Goal: Task Accomplishment & Management: Complete application form

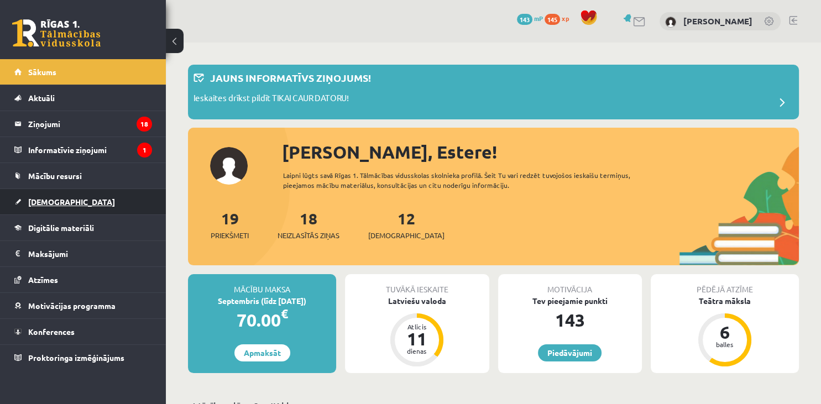
click at [42, 202] on span "[DEMOGRAPHIC_DATA]" at bounding box center [71, 202] width 87 height 10
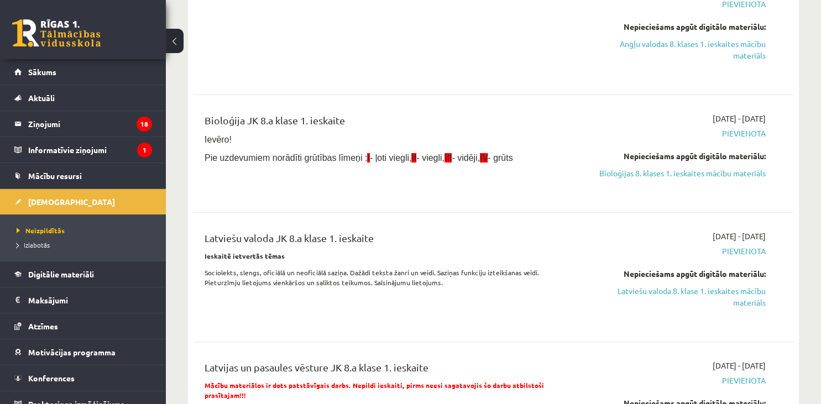
scroll to position [233, 0]
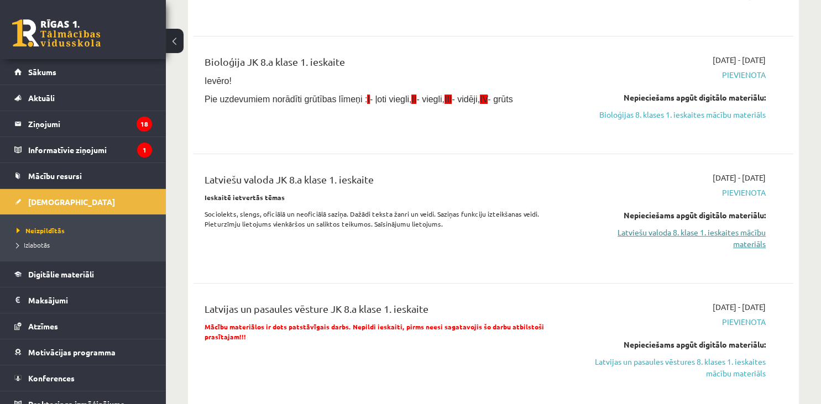
click at [735, 232] on link "Latviešu valoda 8. klase 1. ieskaites mācību materiāls" at bounding box center [678, 238] width 176 height 23
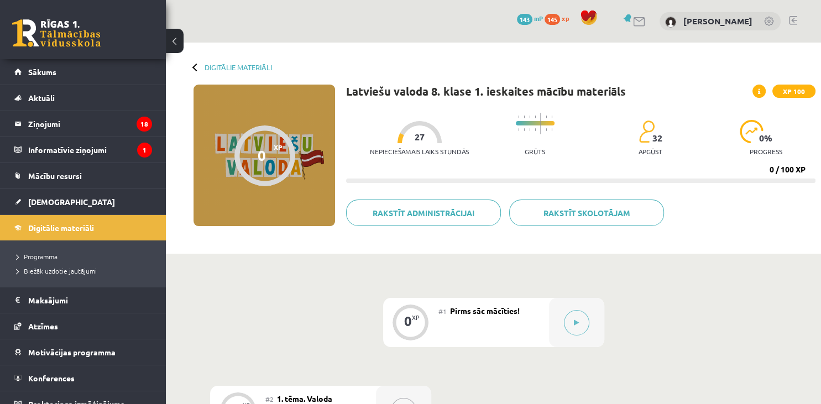
click at [452, 220] on link "Rakstīt administrācijai" at bounding box center [423, 213] width 155 height 27
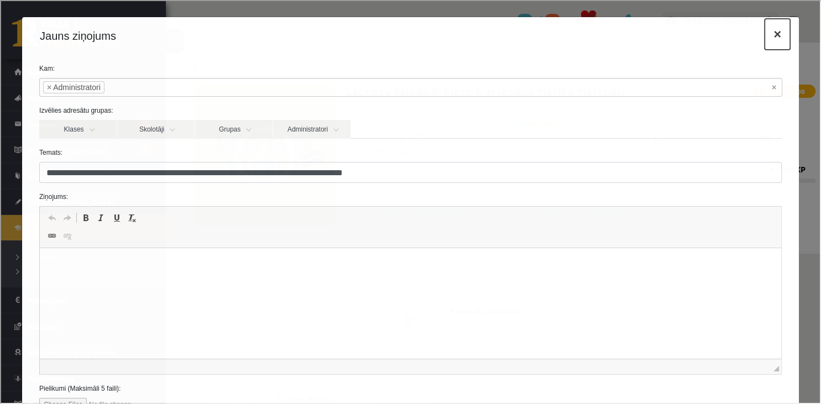
click at [773, 36] on button "×" at bounding box center [775, 33] width 25 height 31
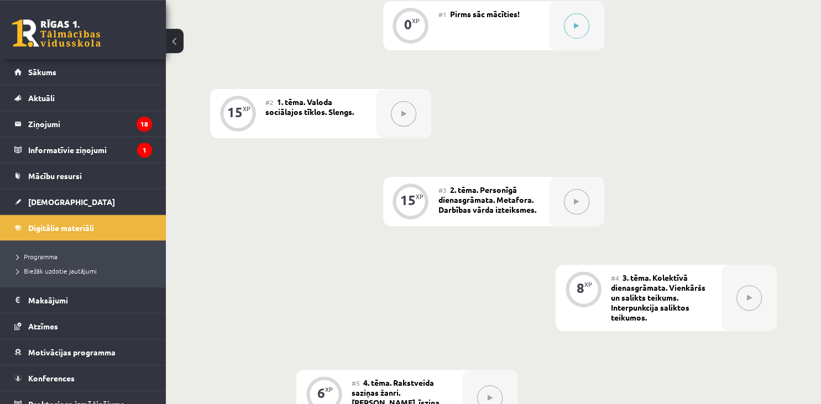
scroll to position [117, 0]
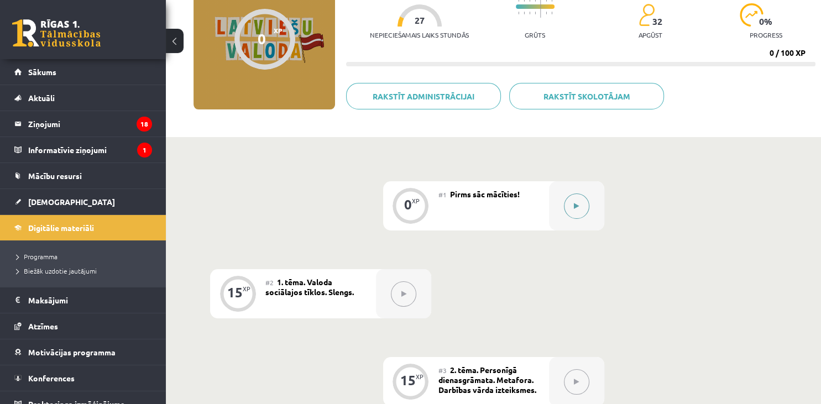
click at [565, 204] on button at bounding box center [576, 205] width 25 height 25
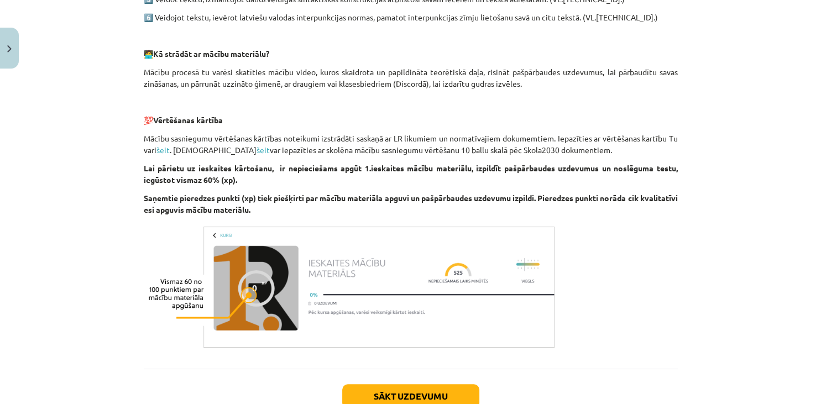
scroll to position [832, 0]
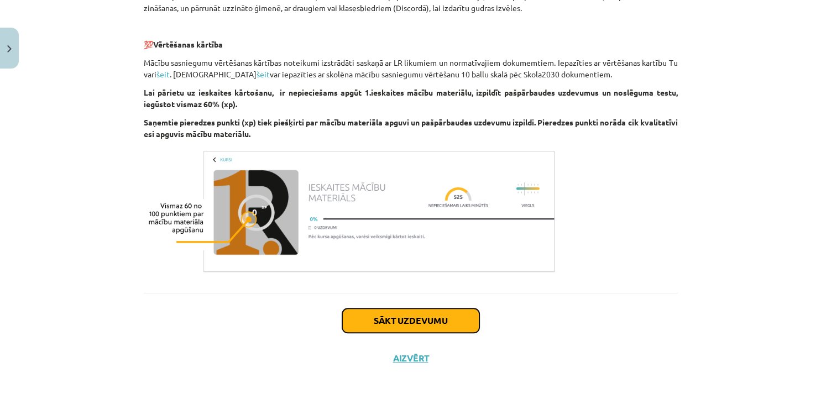
click at [437, 326] on button "Sākt uzdevumu" at bounding box center [410, 320] width 137 height 24
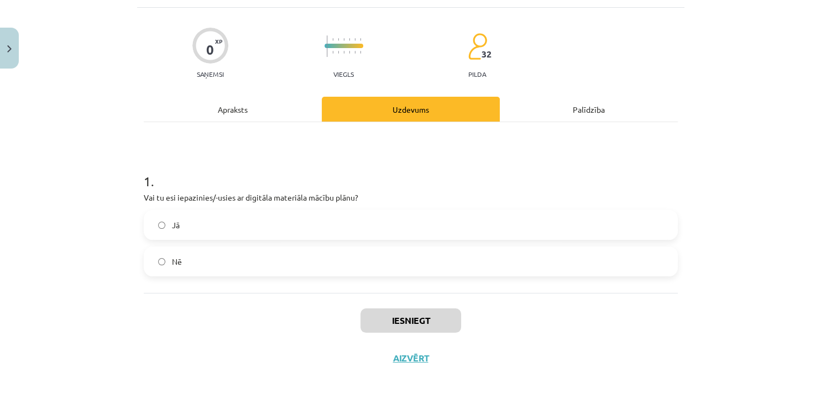
click at [203, 218] on label "Jā" at bounding box center [411, 225] width 532 height 28
click at [406, 319] on button "Iesniegt" at bounding box center [410, 320] width 101 height 24
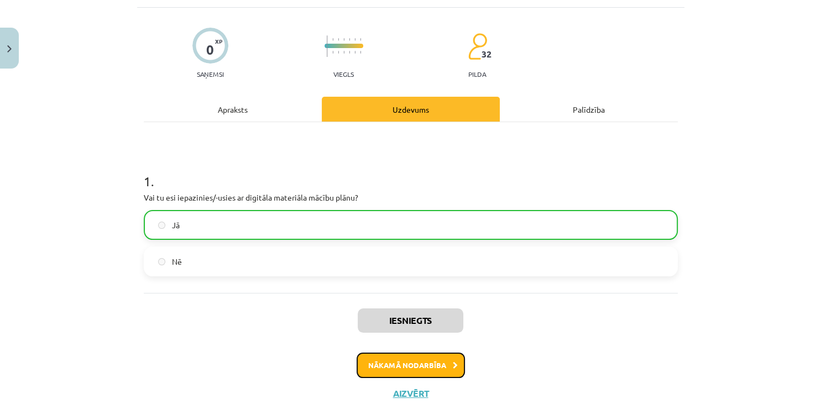
click at [402, 359] on button "Nākamā nodarbība" at bounding box center [410, 365] width 108 height 25
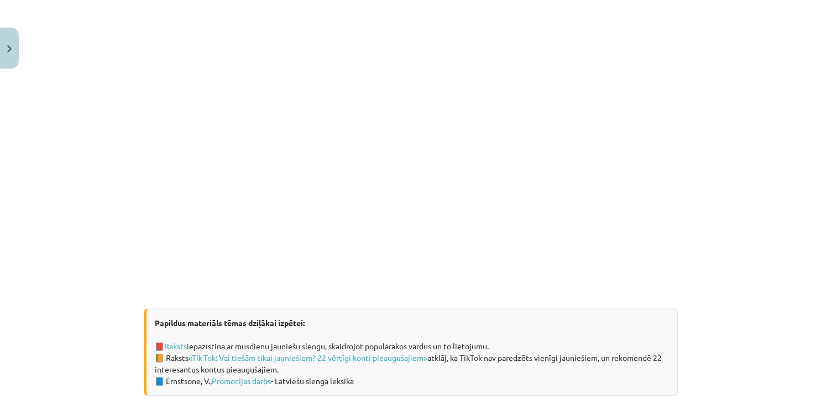
scroll to position [685, 0]
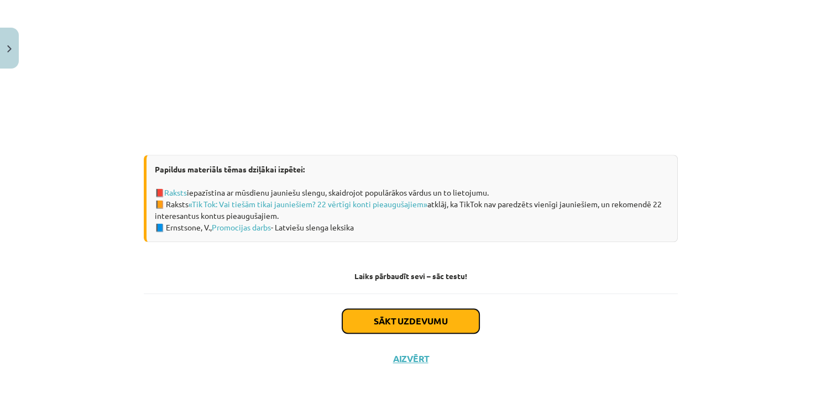
click at [414, 324] on button "Sākt uzdevumu" at bounding box center [410, 321] width 137 height 24
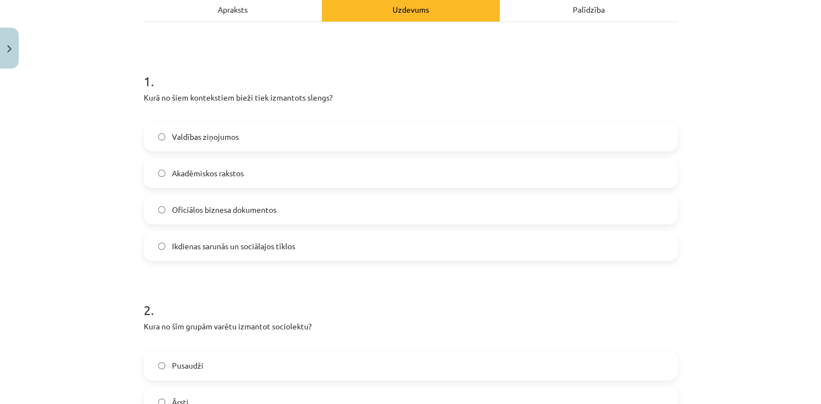
scroll to position [179, 0]
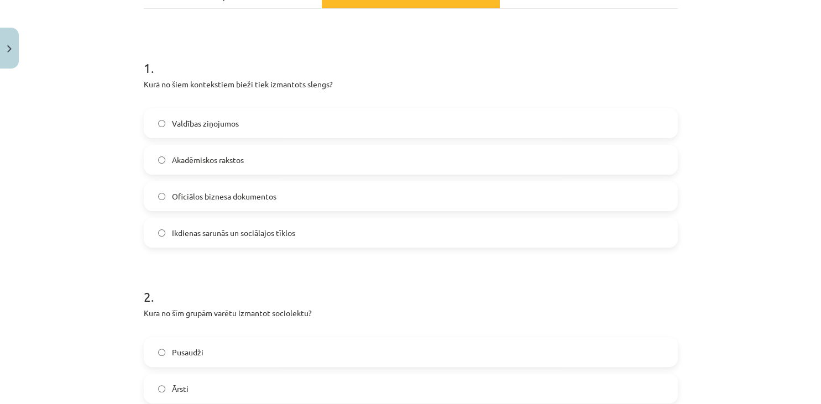
click at [340, 232] on label "Ikdienas sarunās un sociālajos tīklos" at bounding box center [411, 233] width 532 height 28
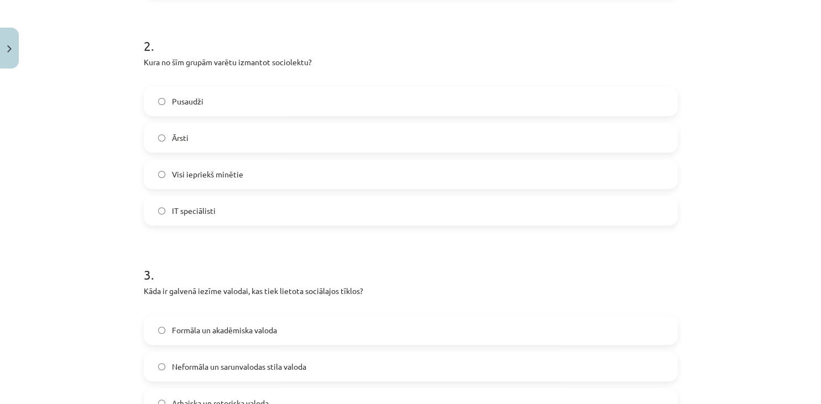
scroll to position [431, 0]
click at [258, 177] on label "Visi iepriekš minētie" at bounding box center [411, 174] width 532 height 28
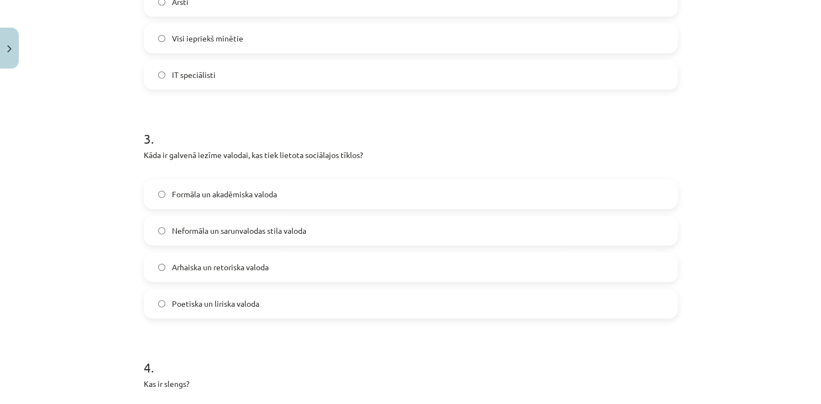
scroll to position [632, 0]
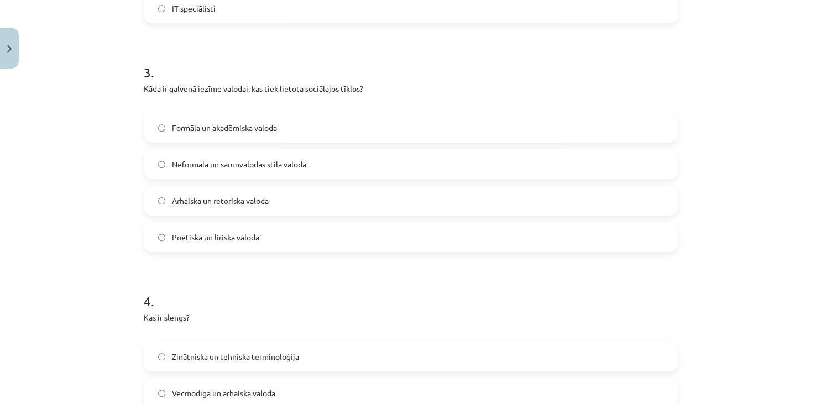
click at [282, 164] on span "Neformāla un sarunvalodas stila valoda" at bounding box center [239, 165] width 134 height 12
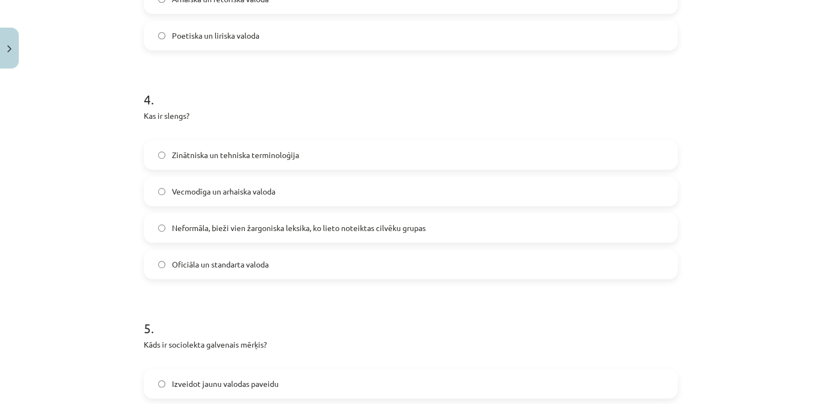
scroll to position [884, 0]
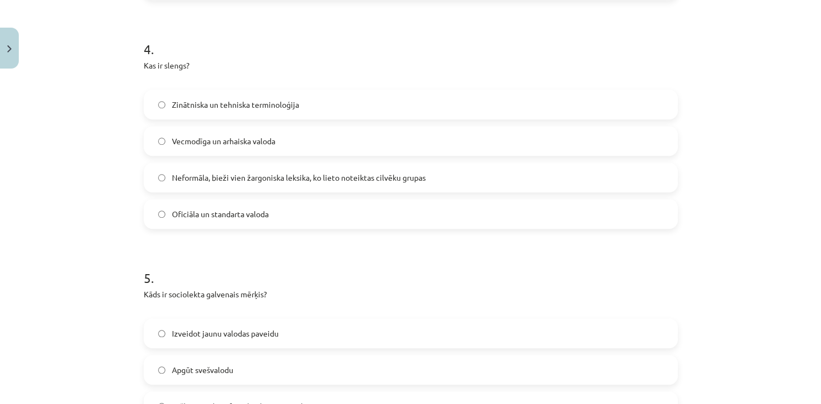
click at [279, 182] on span "Neformāla, bieži vien žargoniska leksika, ko lieto noteiktas cilvēku grupas" at bounding box center [299, 178] width 254 height 12
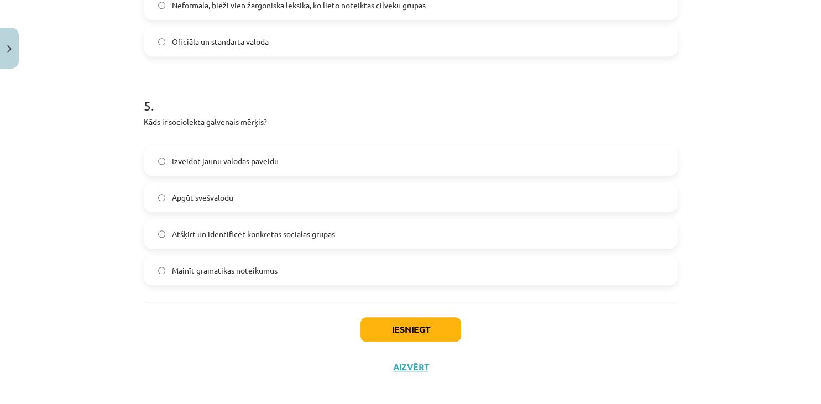
scroll to position [1066, 0]
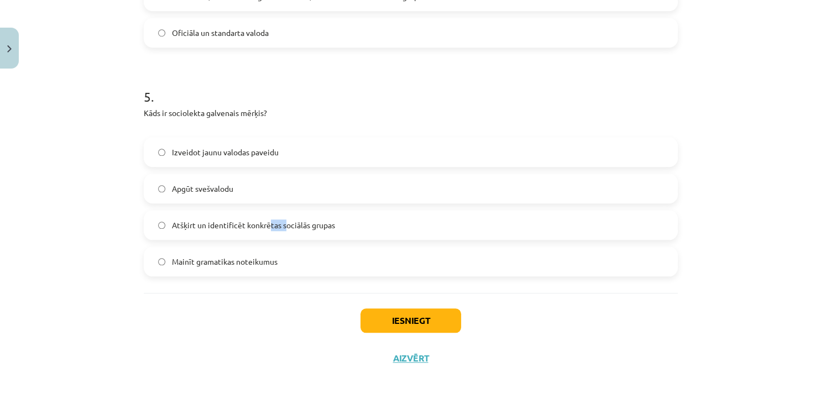
drag, startPoint x: 287, startPoint y: 225, endPoint x: 268, endPoint y: 221, distance: 20.0
click at [269, 221] on span "Atšķirt un identificēt konkrētas sociālās grupas" at bounding box center [253, 225] width 163 height 12
click at [268, 221] on span "Atšķirt un identificēt konkrētas sociālās grupas" at bounding box center [253, 225] width 163 height 12
click at [419, 326] on button "Iesniegt" at bounding box center [410, 320] width 101 height 24
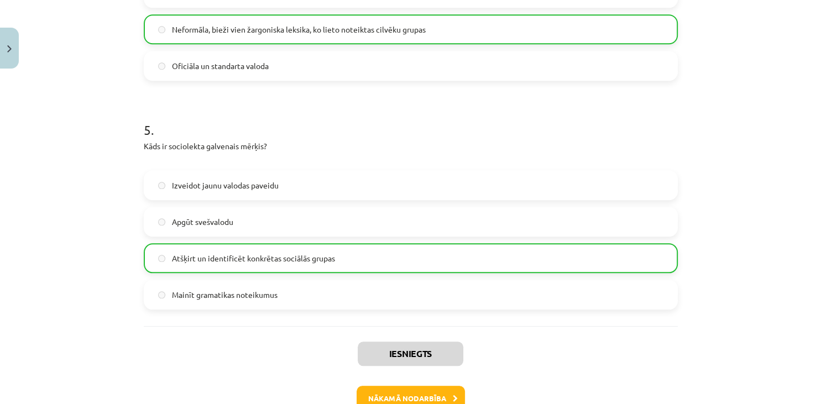
scroll to position [1100, 0]
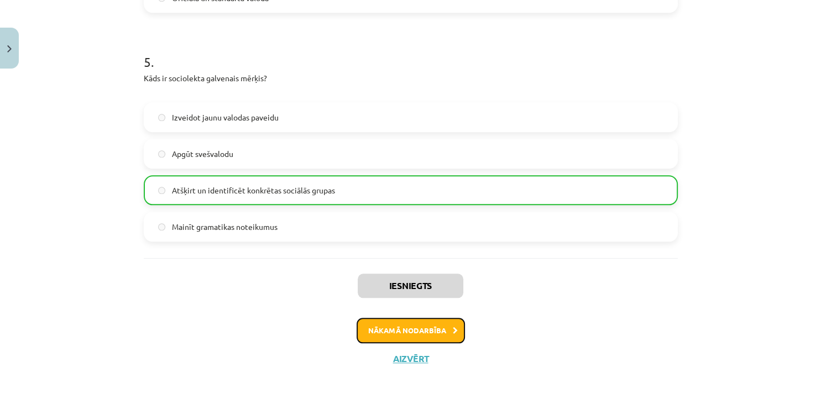
click at [407, 329] on button "Nākamā nodarbība" at bounding box center [410, 330] width 108 height 25
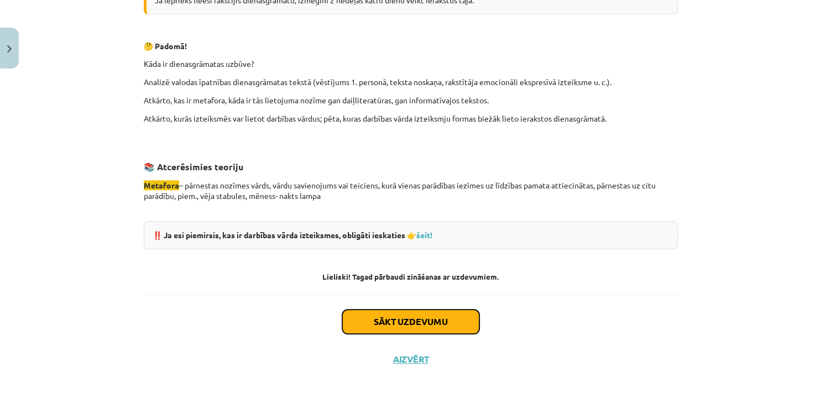
click at [411, 319] on button "Sākt uzdevumu" at bounding box center [410, 321] width 137 height 24
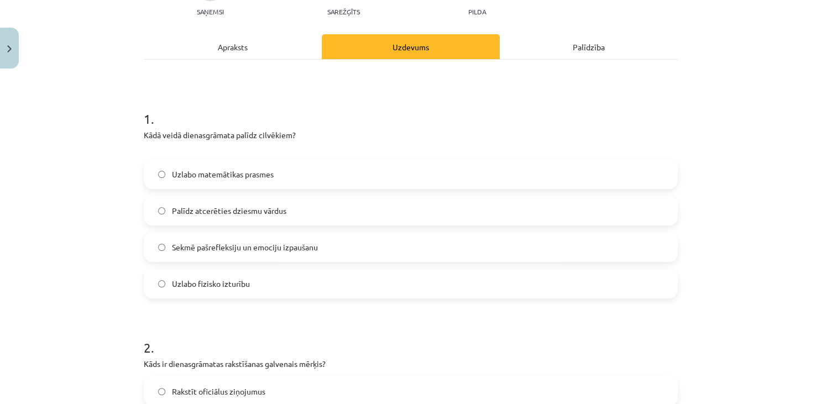
scroll to position [128, 0]
click at [314, 247] on span "Sekmē pašrefleksiju un emociju izpaušanu" at bounding box center [245, 248] width 146 height 12
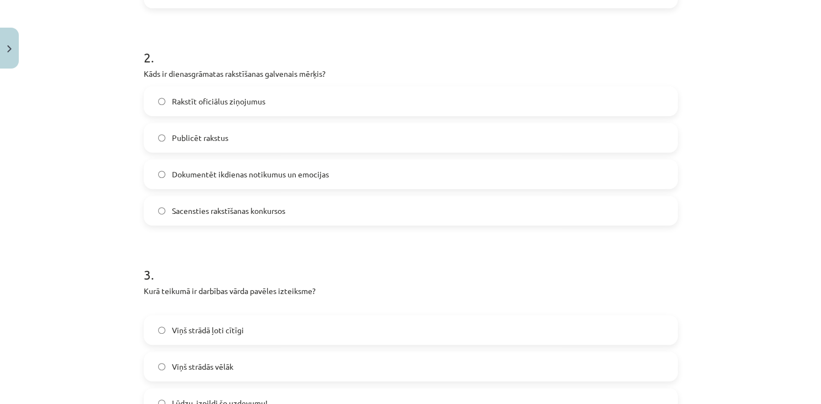
scroll to position [431, 0]
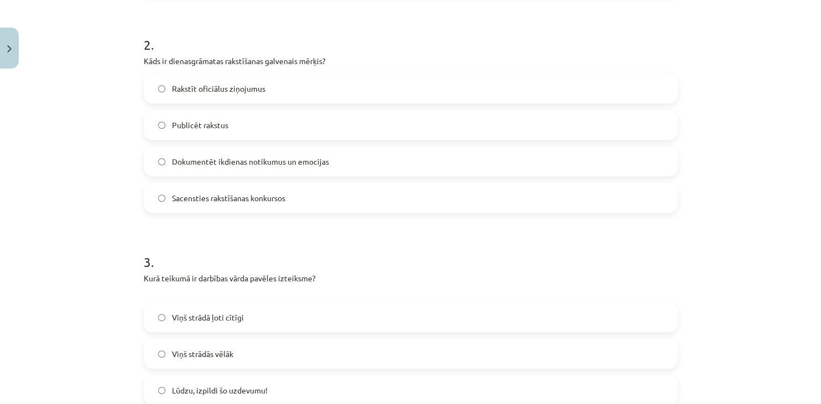
click at [292, 164] on span "Dokumentēt ikdienas notikumus un emocijas" at bounding box center [250, 162] width 157 height 12
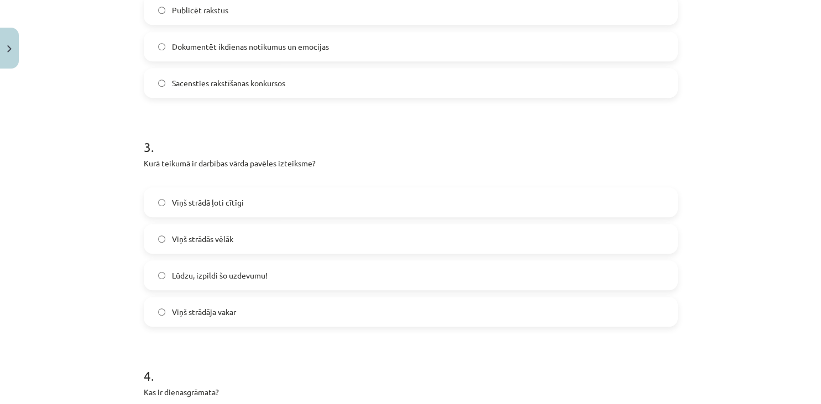
scroll to position [582, 0]
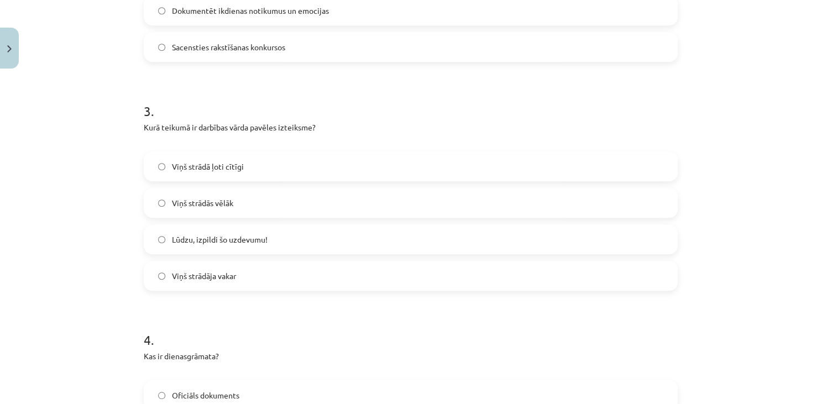
click at [260, 238] on span "Lūdzu, izpildi šo uzdevumu!" at bounding box center [220, 240] width 96 height 12
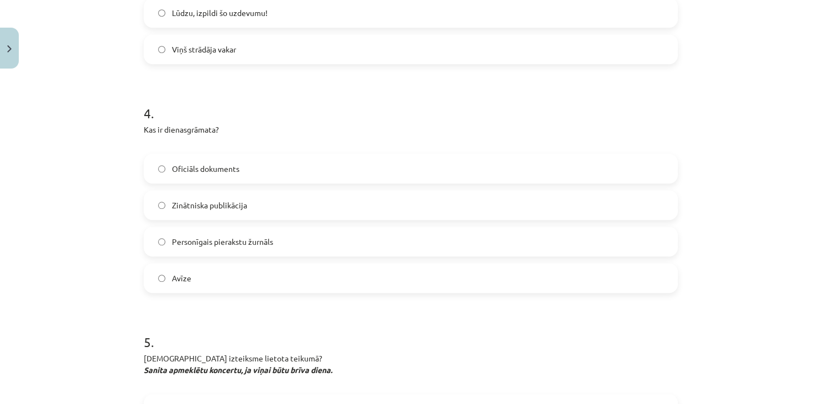
scroll to position [834, 0]
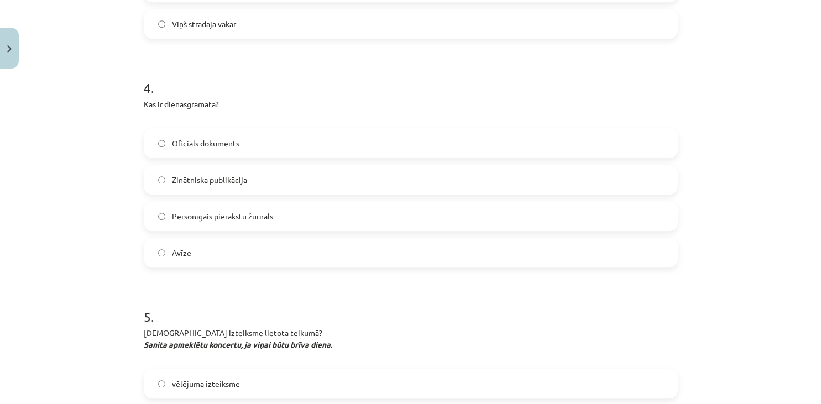
click at [285, 215] on label "Personīgais pierakstu žurnāls" at bounding box center [411, 216] width 532 height 28
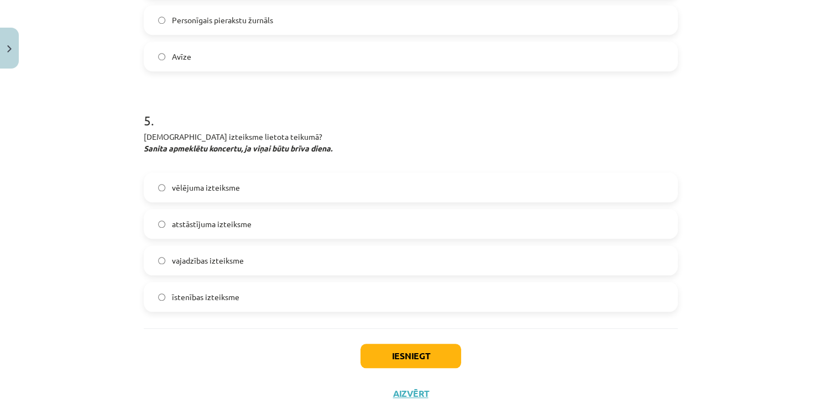
scroll to position [1035, 0]
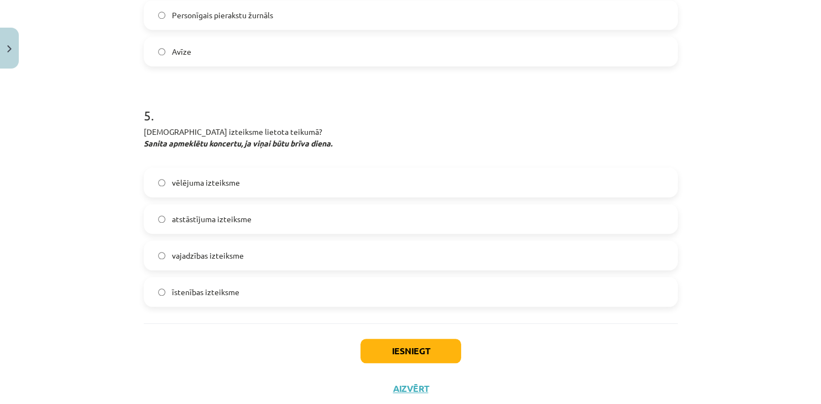
click at [227, 291] on span "īstenības izteiksme" at bounding box center [205, 292] width 67 height 12
click at [229, 257] on span "vajadzības izteiksme" at bounding box center [208, 256] width 72 height 12
click at [237, 191] on label "vēlējuma izteiksme" at bounding box center [411, 183] width 532 height 28
click at [403, 351] on button "Iesniegt" at bounding box center [410, 351] width 101 height 24
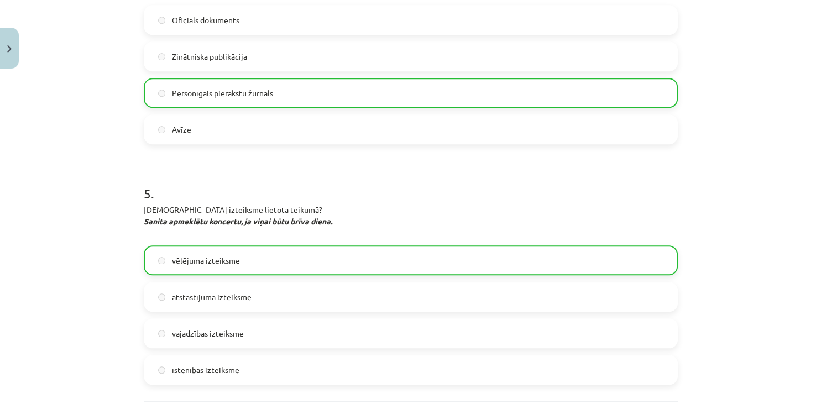
scroll to position [1100, 0]
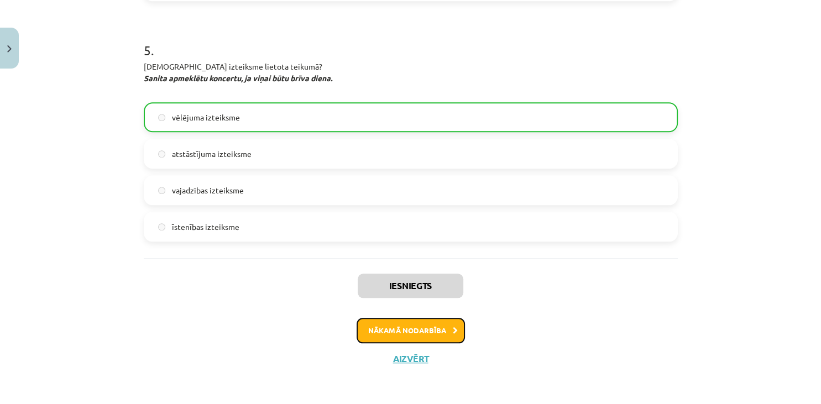
click at [424, 333] on button "Nākamā nodarbība" at bounding box center [410, 330] width 108 height 25
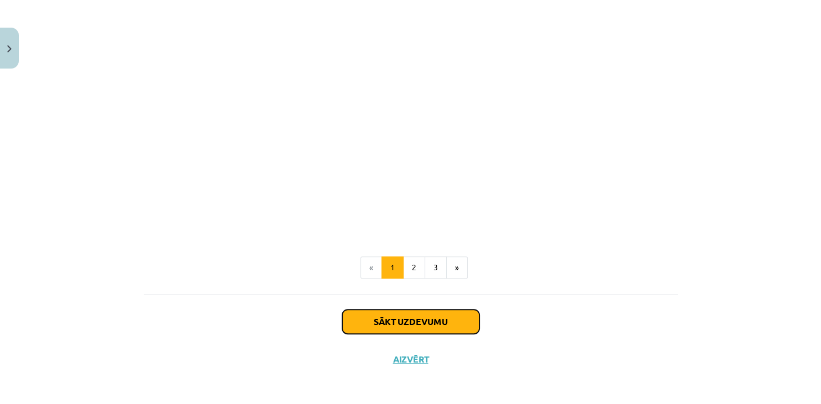
click at [417, 326] on button "Sākt uzdevumu" at bounding box center [410, 321] width 137 height 24
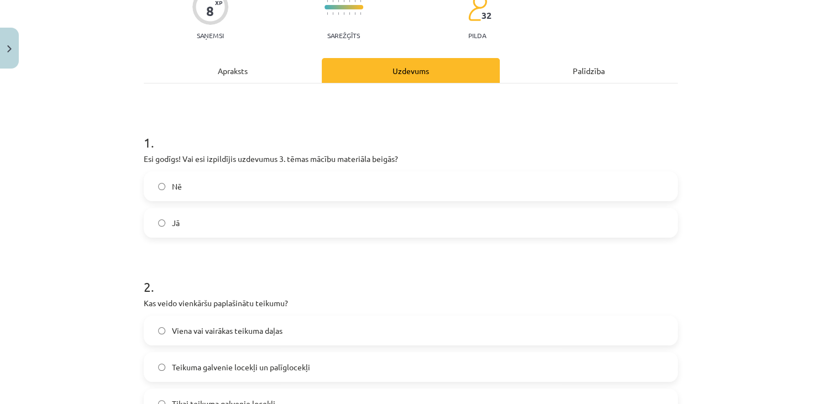
scroll to position [128, 0]
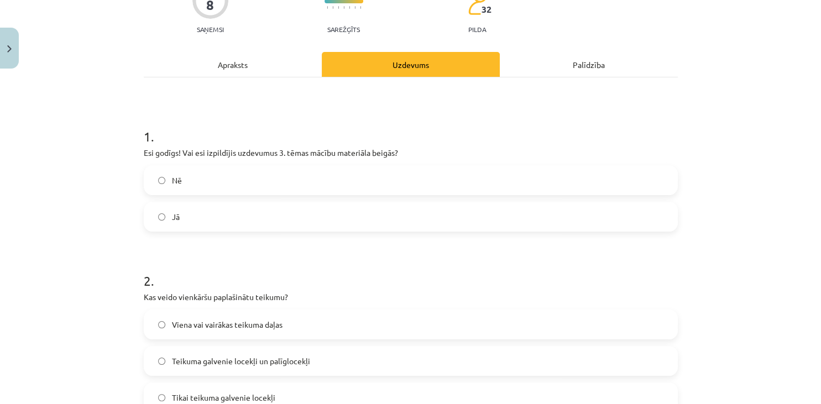
click at [244, 217] on label "Jā" at bounding box center [411, 217] width 532 height 28
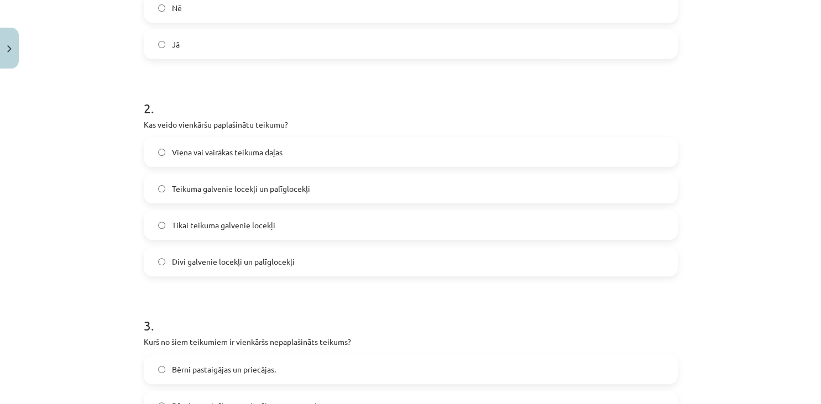
scroll to position [330, 0]
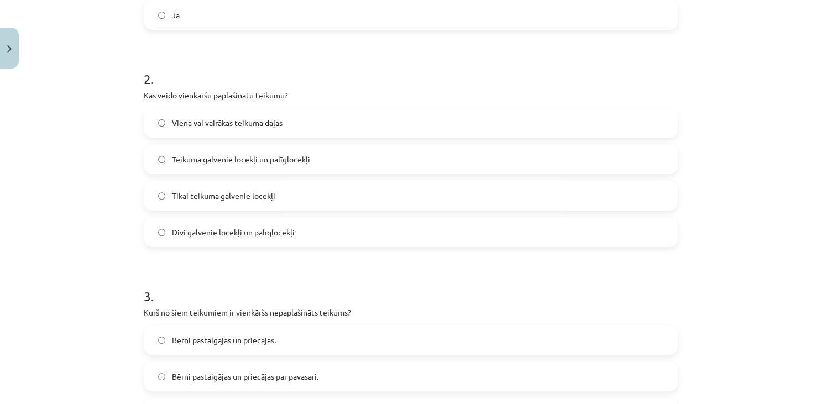
click at [338, 158] on label "Teikuma galvenie locekļi un palīglocekļi" at bounding box center [411, 159] width 532 height 28
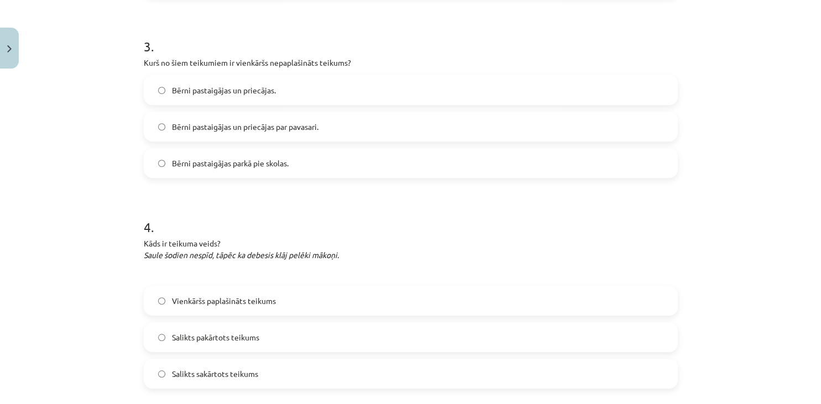
scroll to position [582, 0]
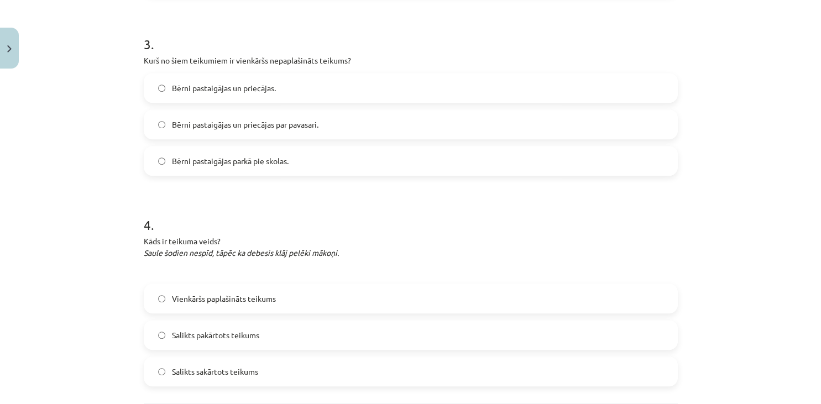
click at [271, 86] on span "Bērni pastaigājas un priecājas." at bounding box center [224, 88] width 104 height 12
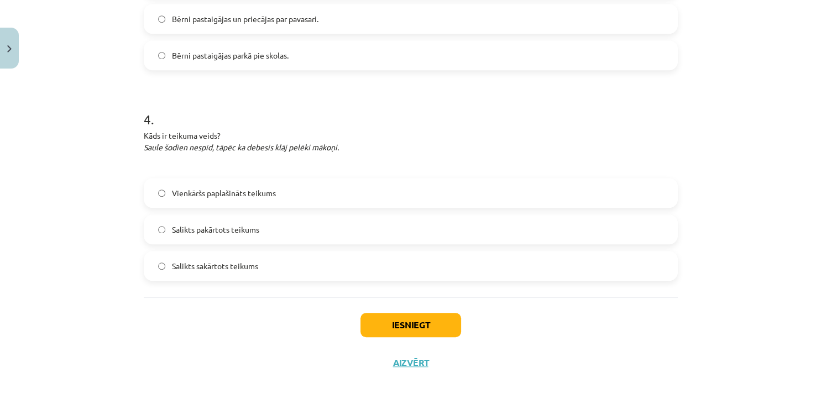
scroll to position [692, 0]
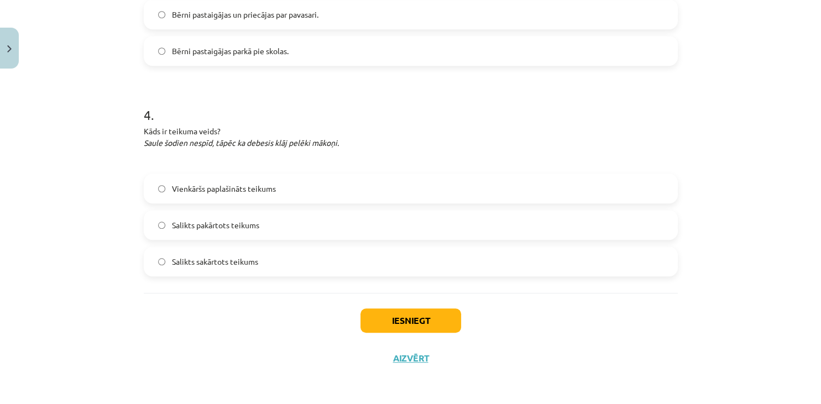
click at [267, 231] on label "Salikts pakārtots teikums" at bounding box center [411, 225] width 532 height 28
click at [410, 322] on button "Iesniegt" at bounding box center [410, 320] width 101 height 24
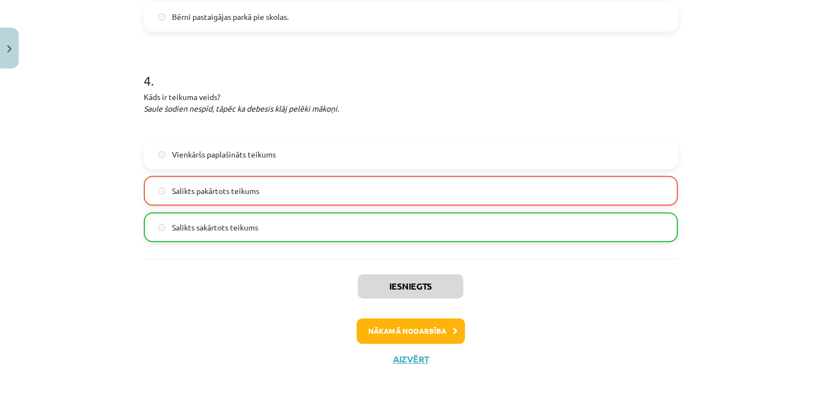
scroll to position [727, 0]
click at [402, 330] on button "Nākamā nodarbība" at bounding box center [410, 330] width 108 height 25
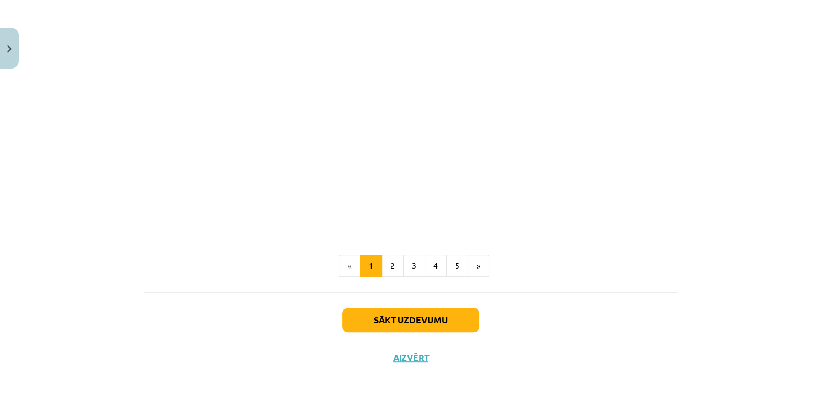
scroll to position [411, 0]
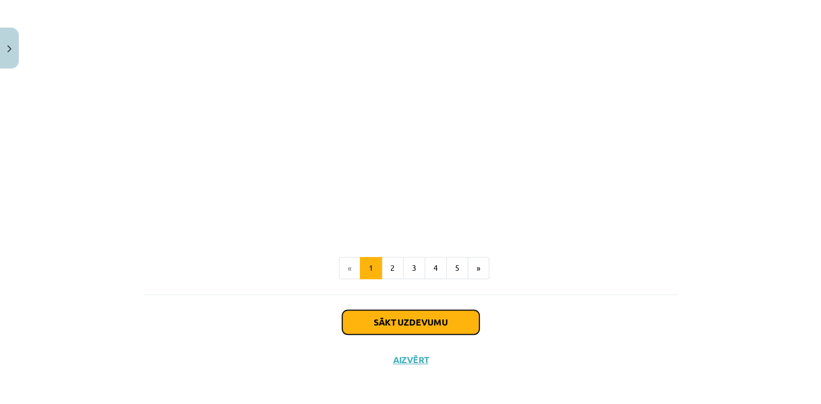
click at [398, 322] on button "Sākt uzdevumu" at bounding box center [410, 322] width 137 height 24
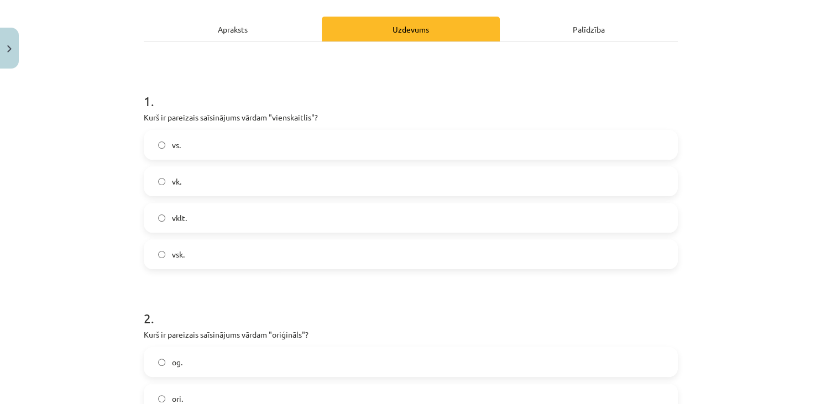
scroll to position [201, 0]
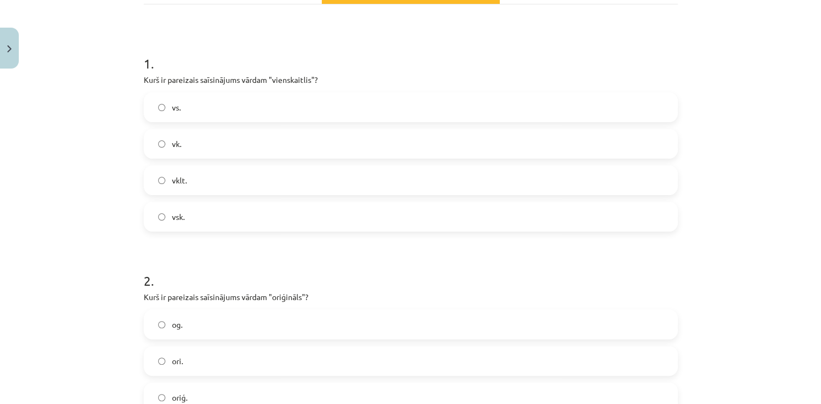
click at [234, 214] on label "vsk." at bounding box center [411, 217] width 532 height 28
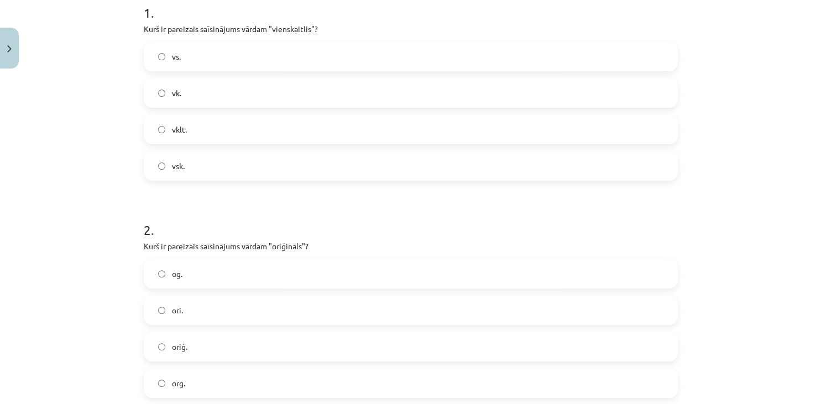
click at [207, 346] on label "oriģ." at bounding box center [411, 347] width 532 height 28
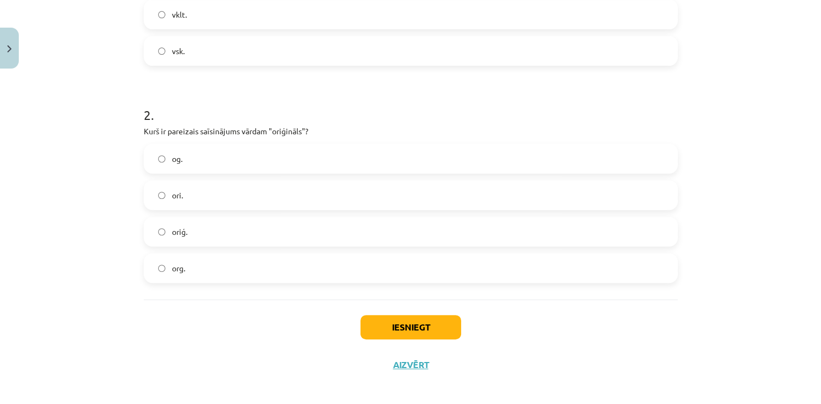
scroll to position [374, 0]
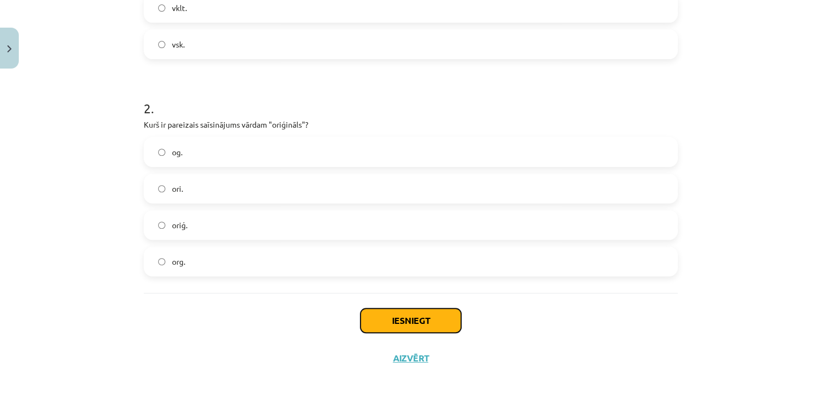
click at [409, 319] on button "Iesniegt" at bounding box center [410, 320] width 101 height 24
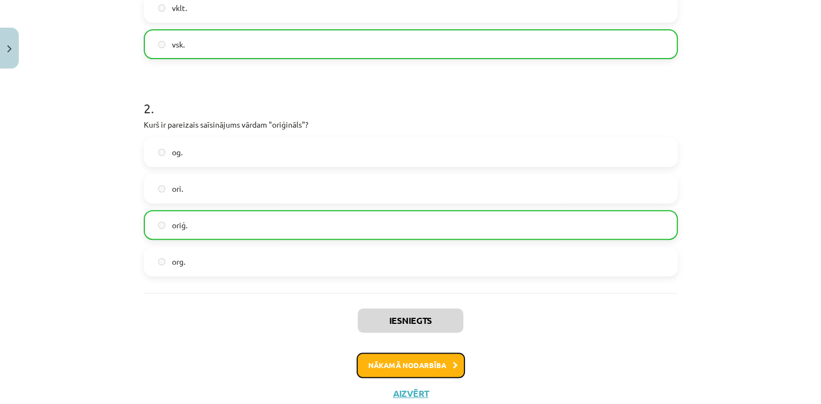
click at [421, 355] on button "Nākamā nodarbība" at bounding box center [410, 365] width 108 height 25
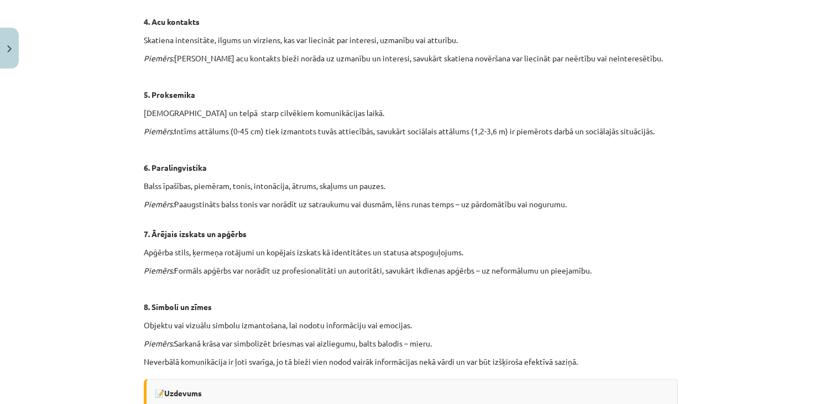
scroll to position [778, 0]
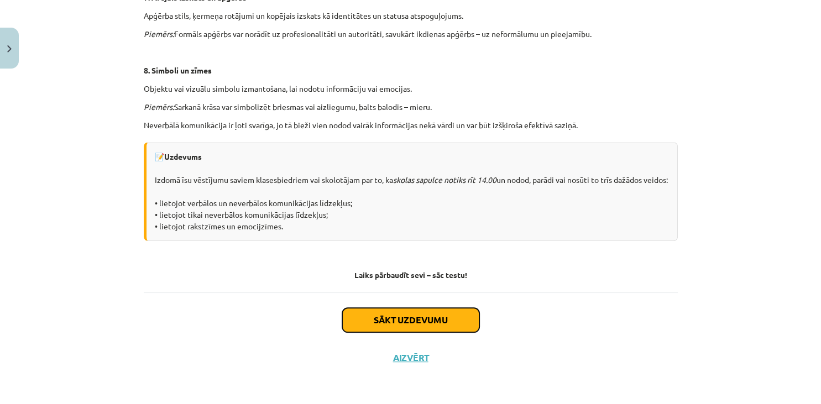
click at [406, 320] on button "Sākt uzdevumu" at bounding box center [410, 320] width 137 height 24
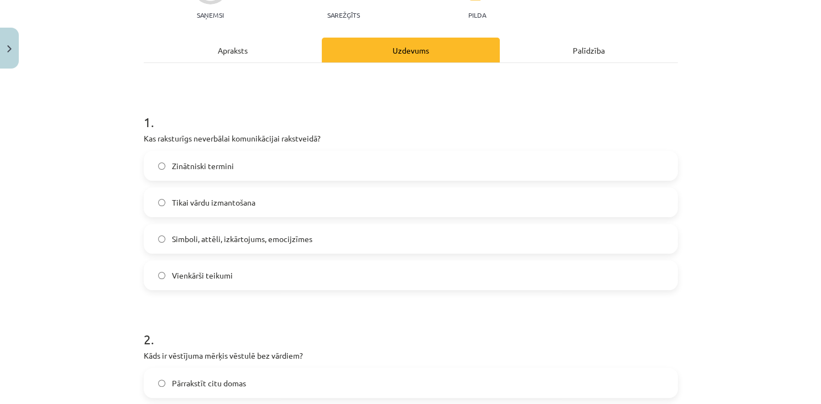
scroll to position [151, 0]
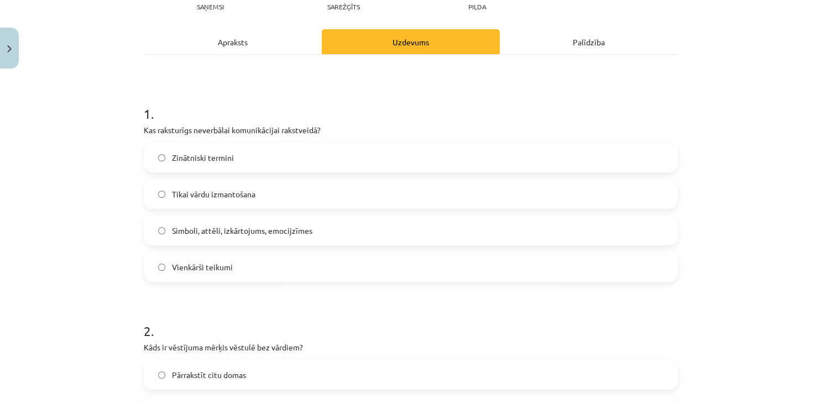
click at [306, 226] on span "Simboli, attēli, izkārtojums, emocijzīmes" at bounding box center [242, 231] width 140 height 12
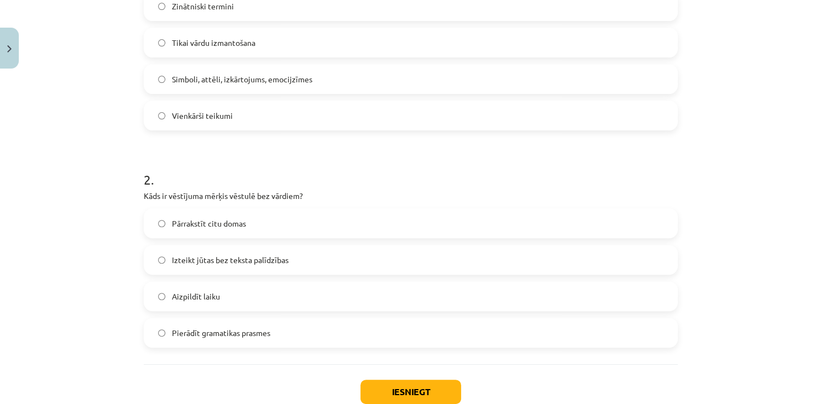
scroll to position [353, 0]
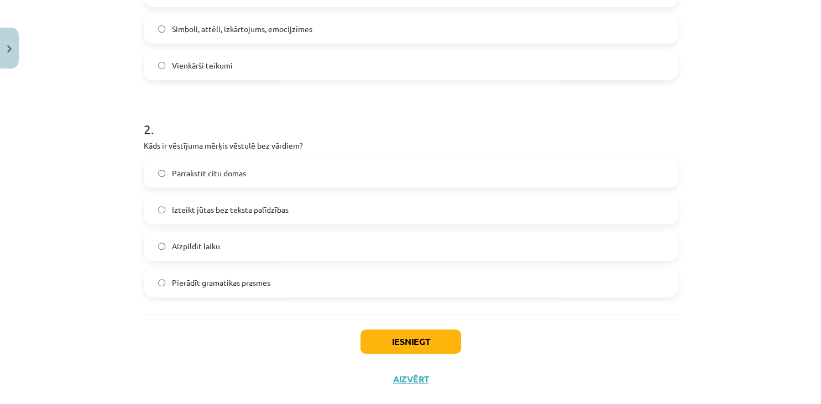
click at [301, 209] on label "Izteikt jūtas bez teksta palīdzības" at bounding box center [411, 210] width 532 height 28
click at [412, 339] on button "Iesniegt" at bounding box center [410, 341] width 101 height 24
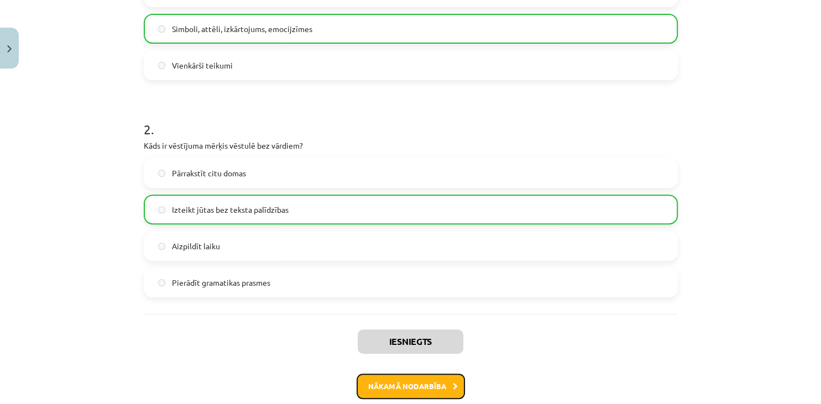
click at [427, 385] on button "Nākamā nodarbība" at bounding box center [410, 386] width 108 height 25
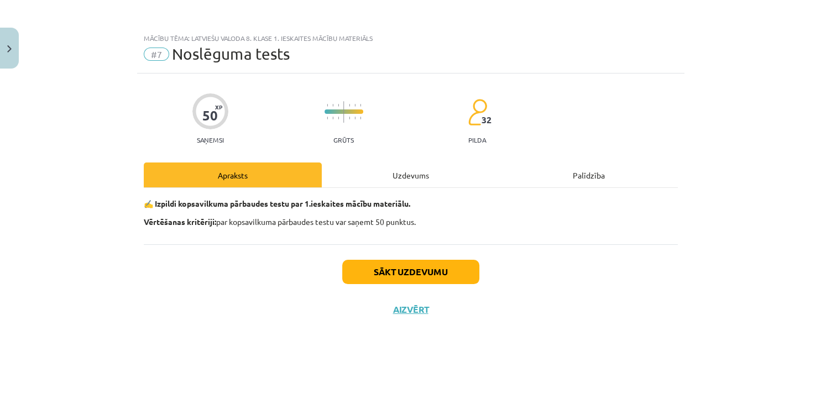
scroll to position [0, 0]
click at [405, 270] on button "Sākt uzdevumu" at bounding box center [410, 272] width 137 height 24
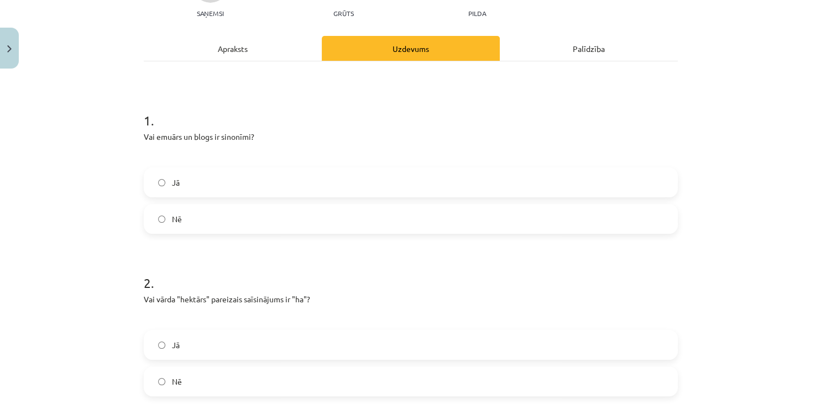
scroll to position [151, 0]
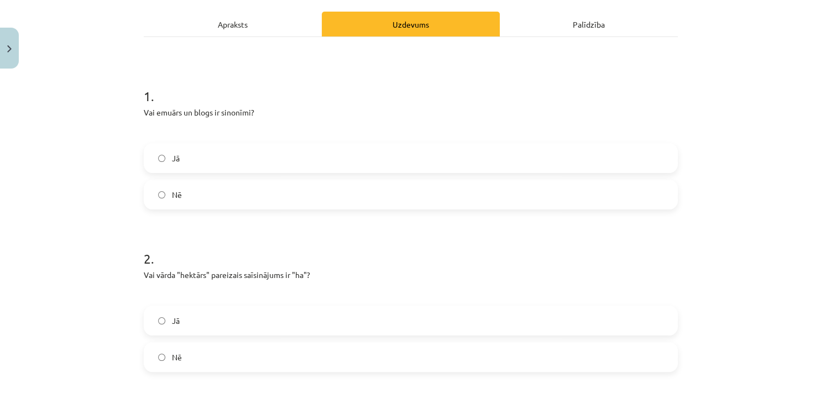
click at [227, 191] on label "Nē" at bounding box center [411, 195] width 532 height 28
click at [227, 192] on label "Nē" at bounding box center [411, 195] width 532 height 28
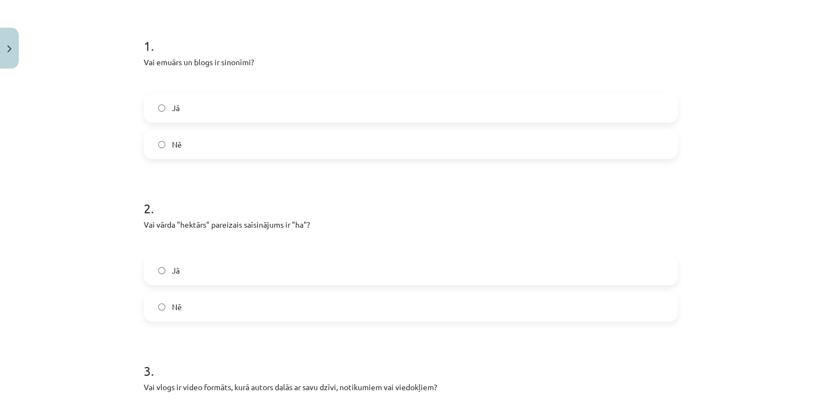
click at [208, 270] on label "Jā" at bounding box center [411, 270] width 532 height 28
click at [211, 270] on label "Jā" at bounding box center [411, 270] width 532 height 28
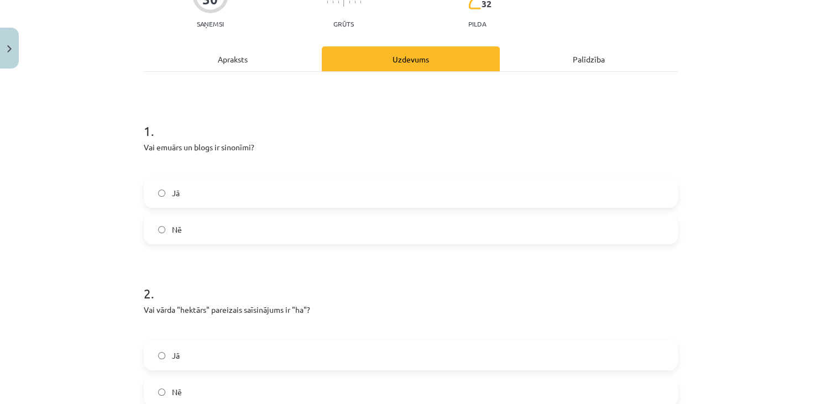
scroll to position [101, 0]
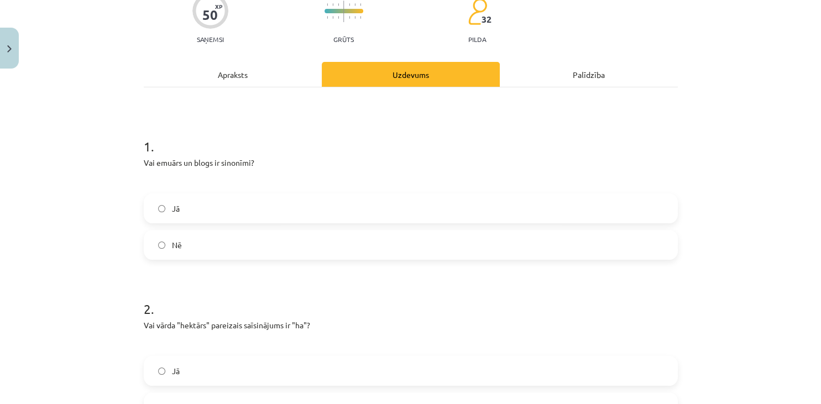
click at [204, 202] on label "Jā" at bounding box center [411, 209] width 532 height 28
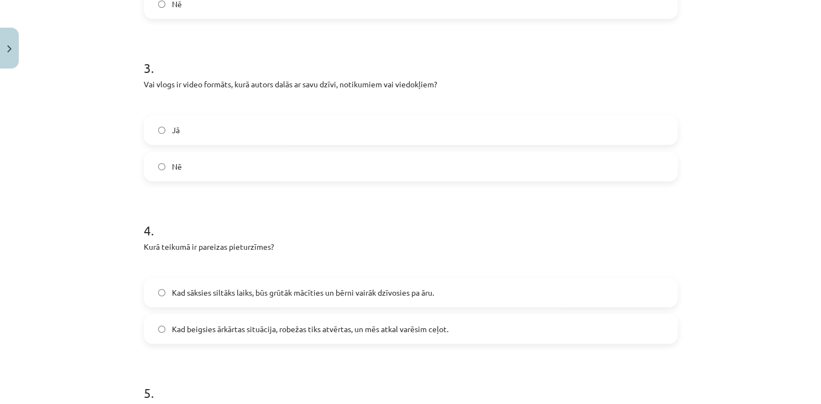
scroll to position [554, 0]
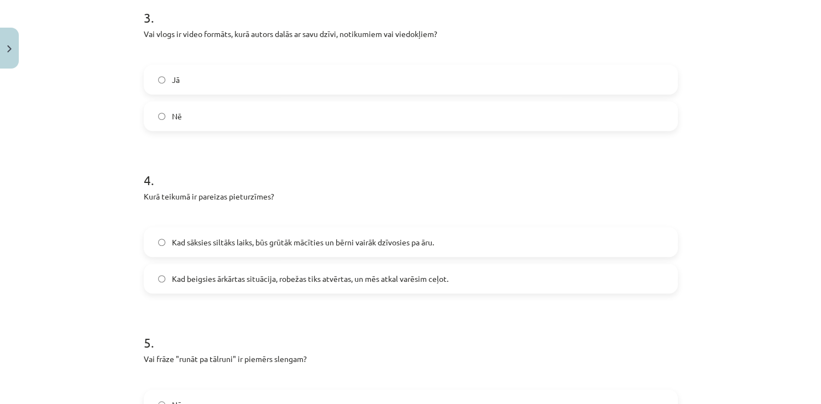
click at [355, 80] on label "Jā" at bounding box center [411, 80] width 532 height 28
click at [354, 80] on label "Jā" at bounding box center [411, 80] width 532 height 28
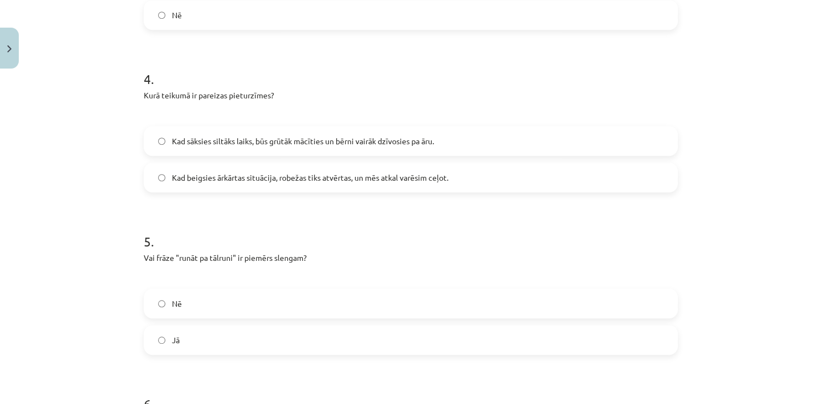
scroll to position [705, 0]
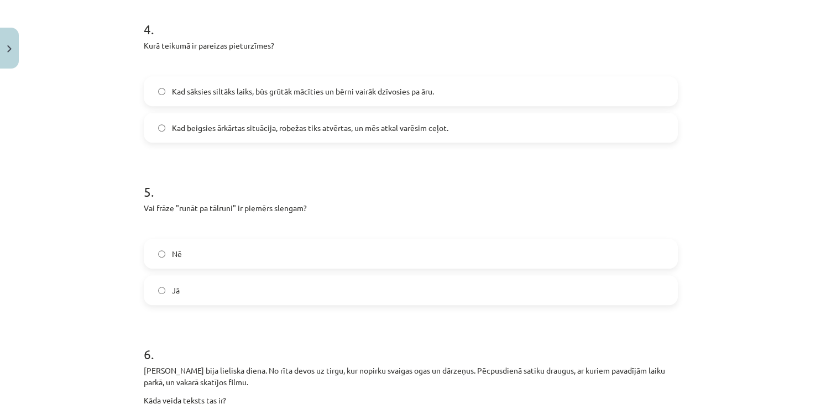
click at [410, 124] on span "Kad beigsies ārkārtas situācija, robežas tiks atvērtas, un mēs atkal varēsim ce…" at bounding box center [310, 128] width 276 height 12
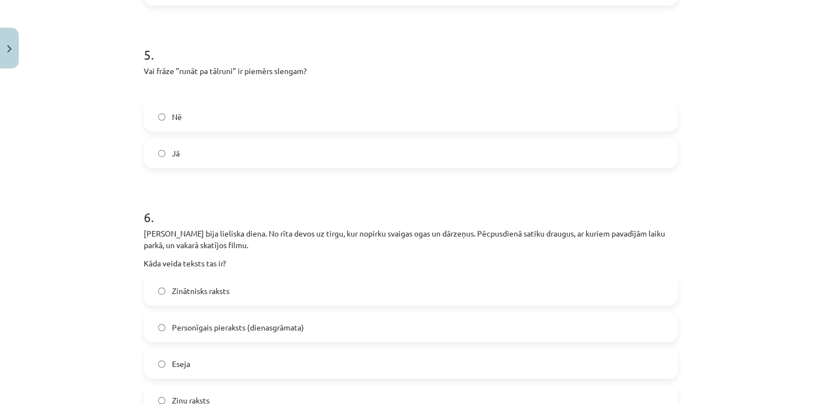
scroll to position [857, 0]
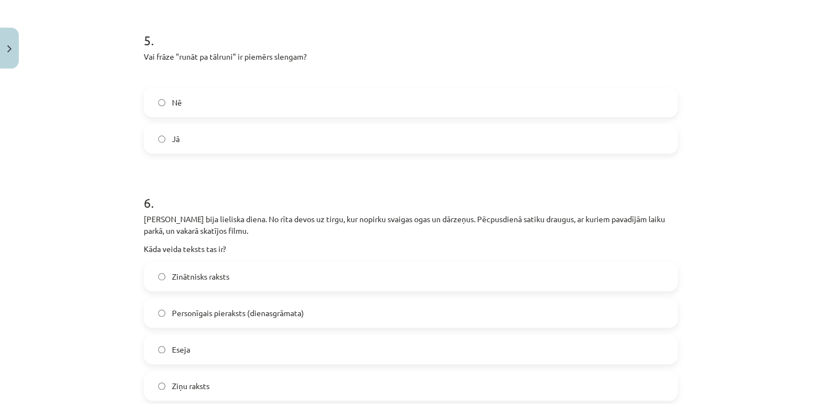
click at [358, 96] on label "Nē" at bounding box center [411, 102] width 532 height 28
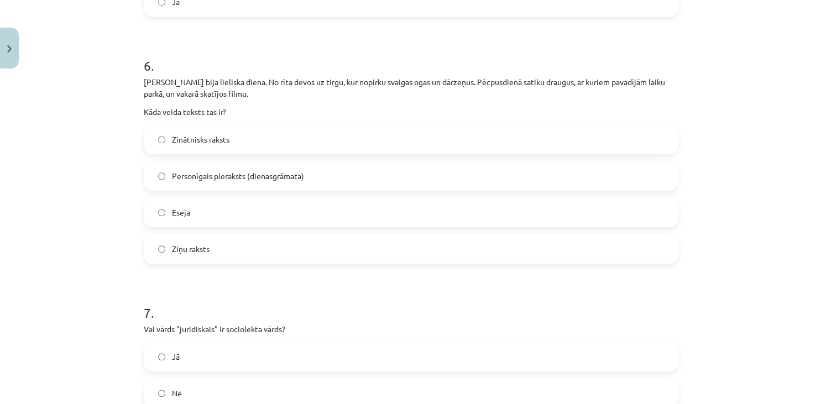
scroll to position [1008, 0]
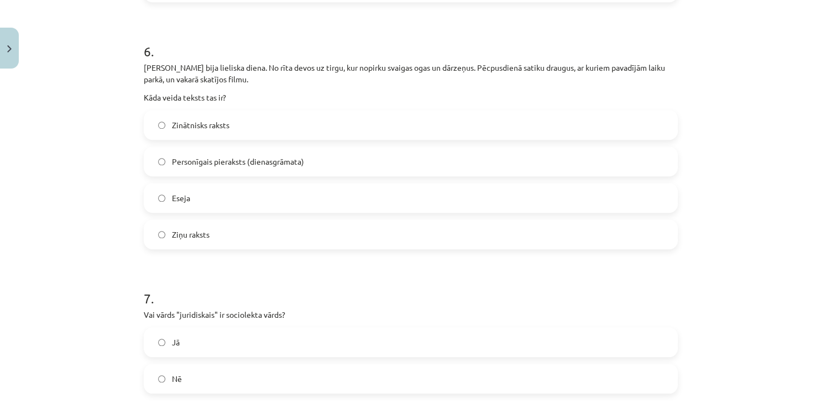
click at [315, 166] on label "Personīgais pieraksts (dienasgrāmata)" at bounding box center [411, 162] width 532 height 28
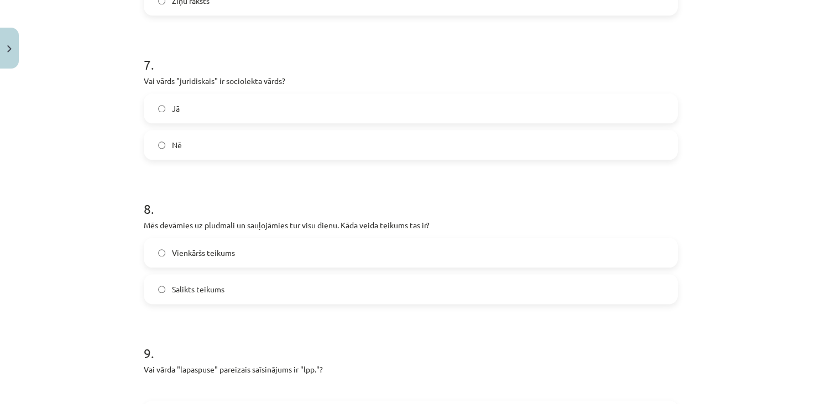
scroll to position [1260, 0]
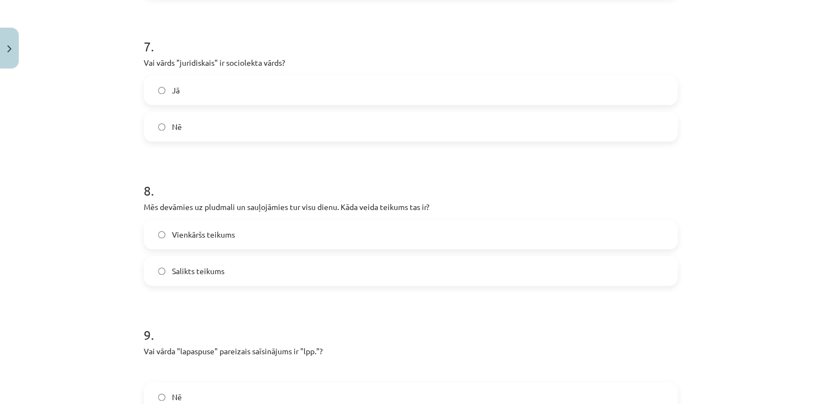
click at [291, 127] on label "Nē" at bounding box center [411, 127] width 532 height 28
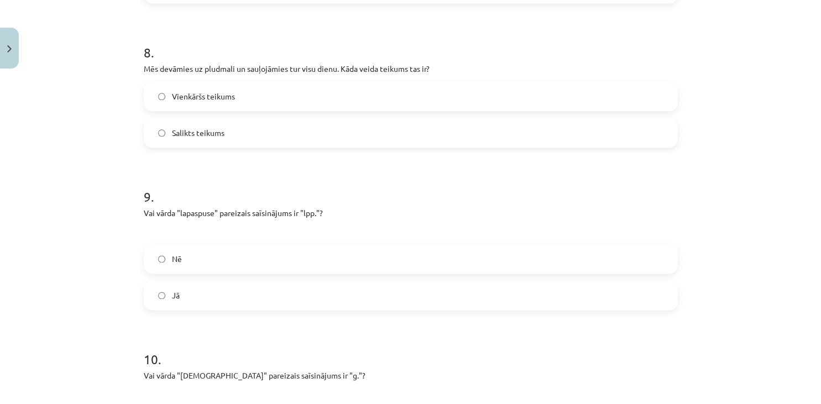
scroll to position [1361, 0]
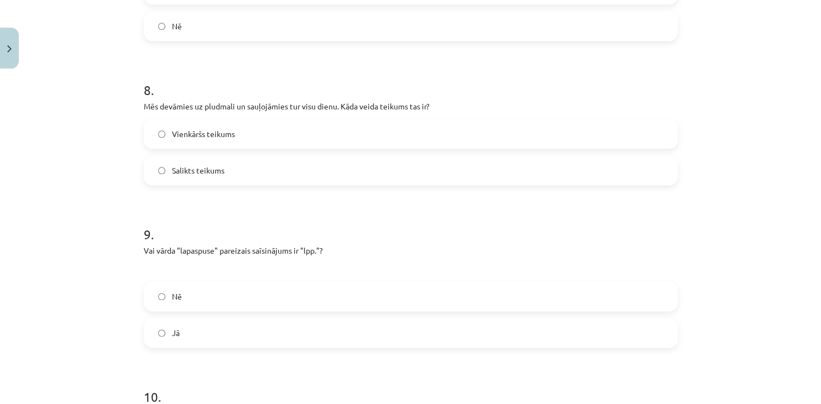
click at [284, 135] on label "Vienkāršs teikums" at bounding box center [411, 134] width 532 height 28
click at [288, 136] on label "Vienkāršs teikums" at bounding box center [411, 134] width 532 height 28
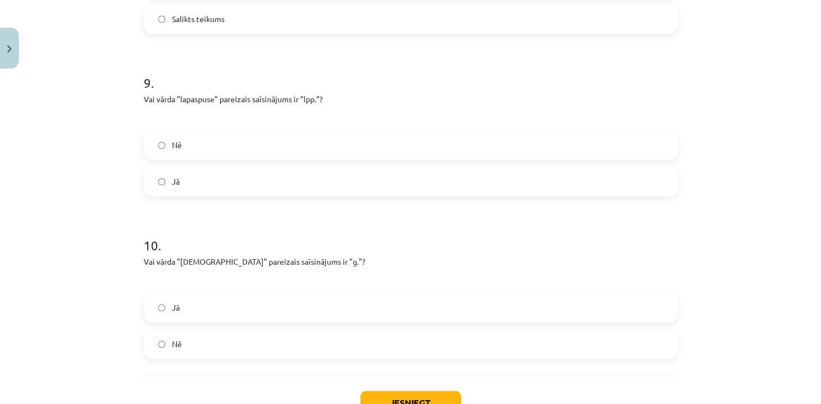
click at [227, 181] on label "Jā" at bounding box center [411, 181] width 532 height 28
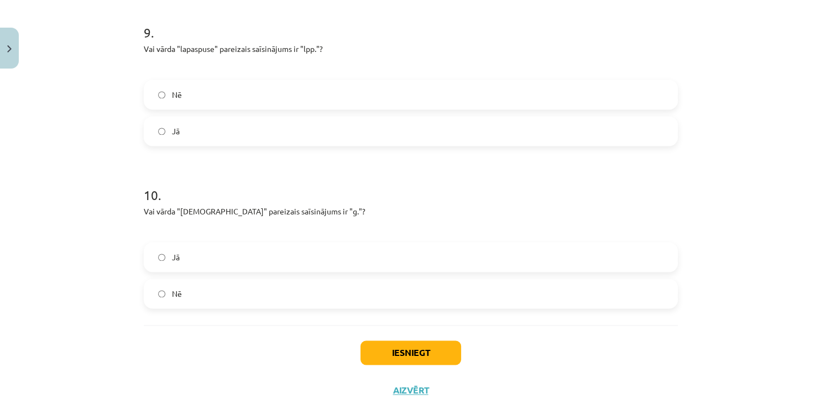
scroll to position [1594, 0]
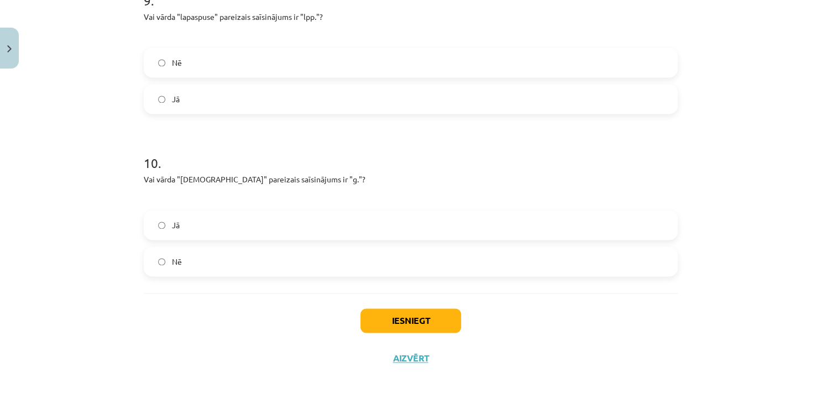
click at [233, 261] on label "Nē" at bounding box center [411, 262] width 532 height 28
click at [411, 319] on button "Iesniegt" at bounding box center [410, 320] width 101 height 24
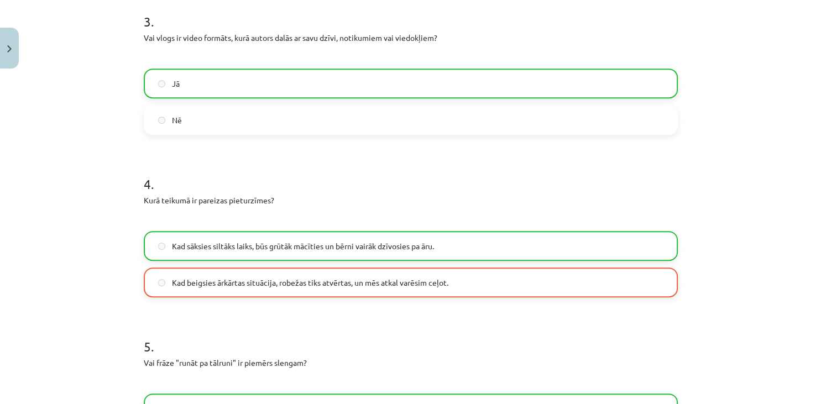
scroll to position [536, 0]
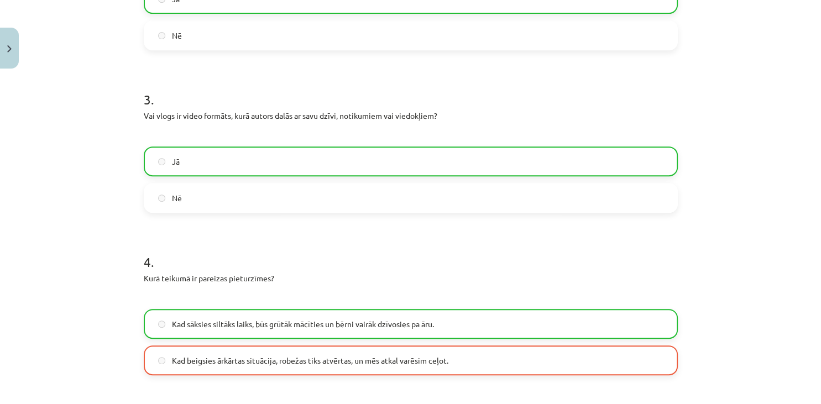
drag, startPoint x: 418, startPoint y: 252, endPoint x: 412, endPoint y: 249, distance: 7.4
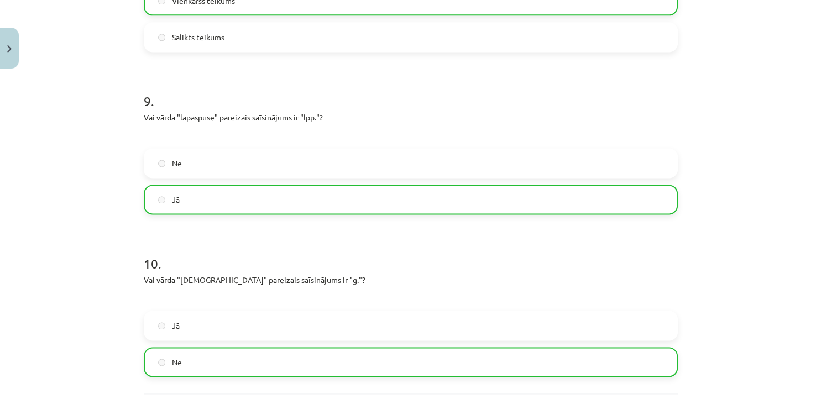
scroll to position [1629, 0]
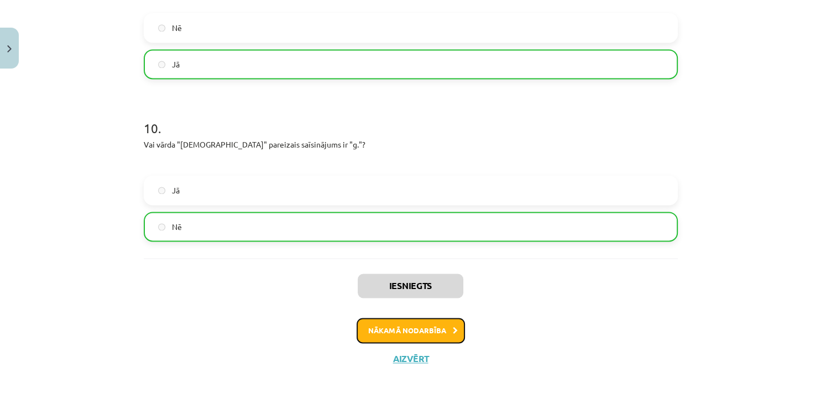
click at [443, 330] on button "Nākamā nodarbība" at bounding box center [410, 330] width 108 height 25
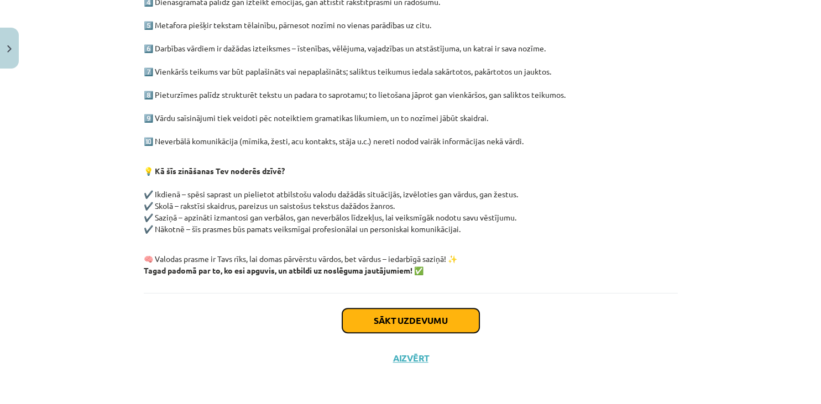
click at [447, 316] on button "Sākt uzdevumu" at bounding box center [410, 320] width 137 height 24
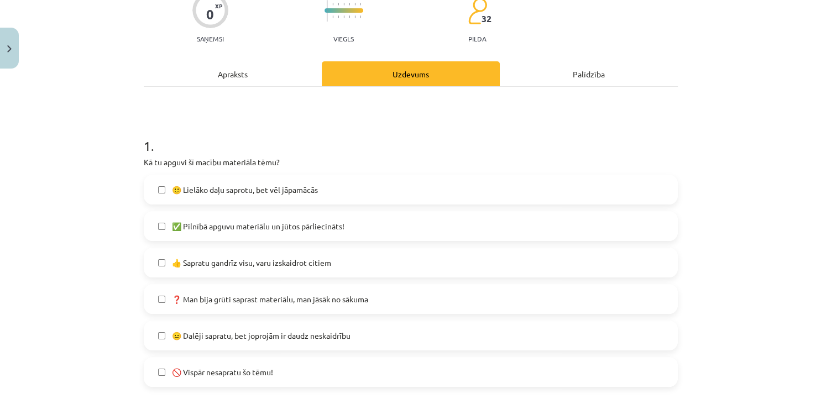
scroll to position [128, 0]
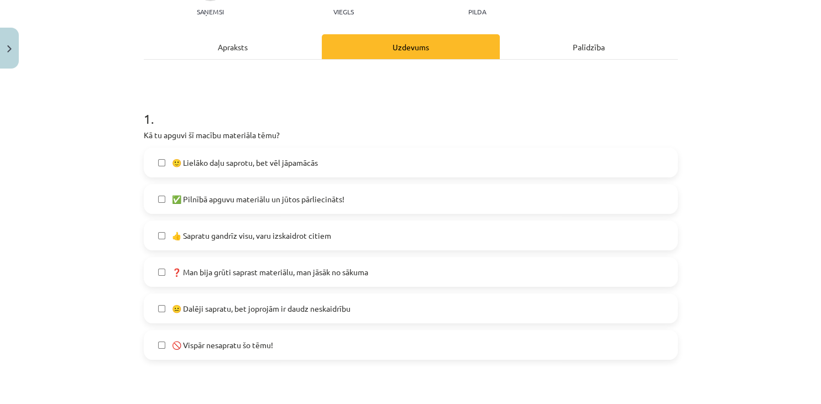
click at [313, 154] on label "🙂 Lielāko daļu saprotu, bet vēl jāpamācās" at bounding box center [411, 163] width 532 height 28
click at [301, 274] on span "❓ Man bija grūti saprast materiālu, man jāsāk no sākuma" at bounding box center [270, 272] width 196 height 12
click at [300, 272] on span "❓ Man bija grūti saprast materiālu, man jāsāk no sākuma" at bounding box center [270, 272] width 196 height 12
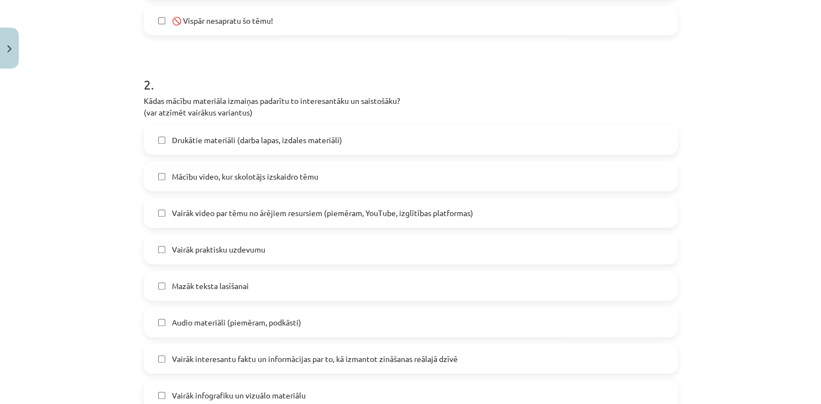
scroll to position [481, 0]
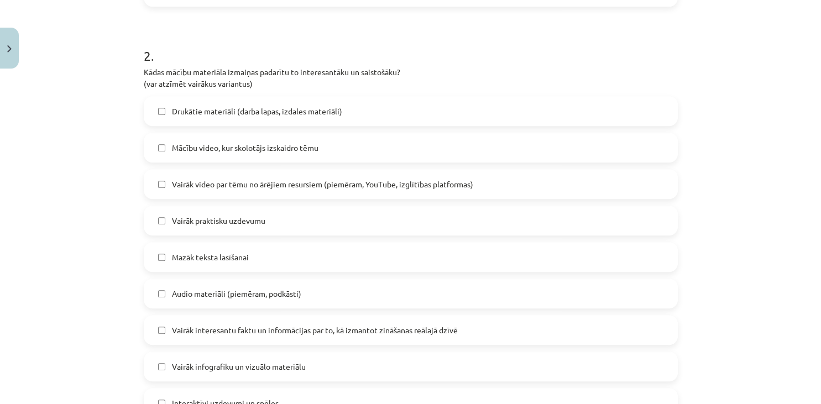
click at [272, 112] on span "Drukātie materiāli (darba lapas, izdales materiāli)" at bounding box center [257, 112] width 170 height 12
click at [271, 150] on span "Mācību video, kur skolotājs izskaidro tēmu" at bounding box center [245, 148] width 146 height 12
click at [271, 182] on span "Vairāk video par tēmu no ārējiem resursiem (piemēram, YouTube, izglītības platf…" at bounding box center [322, 185] width 301 height 12
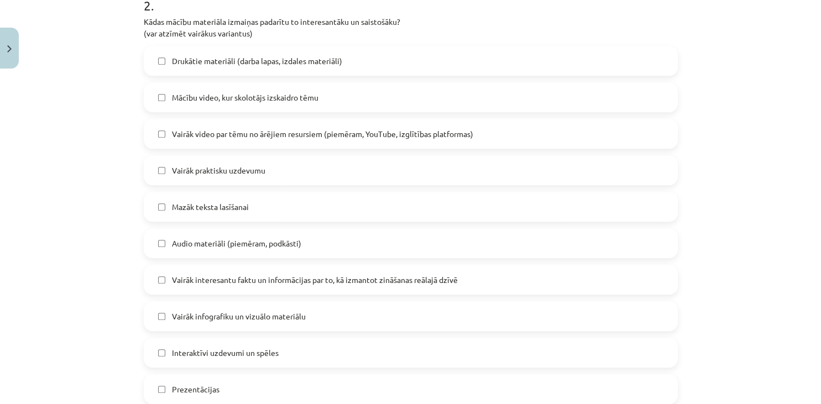
click at [256, 209] on label "Mazāk teksta lasīšanai" at bounding box center [411, 207] width 532 height 28
click at [255, 239] on span "Audio materiāli (piemēram, podkāsti)" at bounding box center [236, 244] width 129 height 12
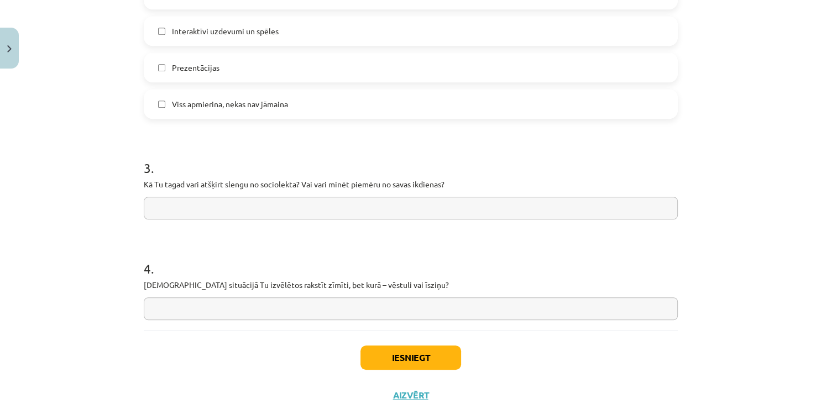
scroll to position [884, 0]
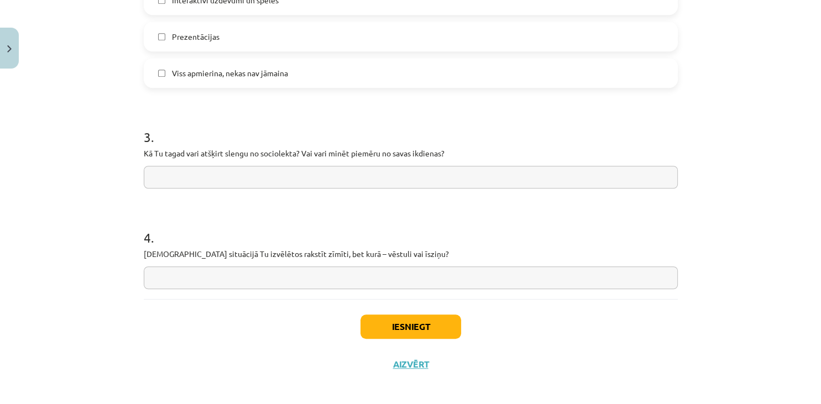
click at [232, 39] on label "Prezentācijas" at bounding box center [411, 37] width 532 height 28
click at [248, 180] on input "text" at bounding box center [411, 177] width 534 height 23
type input "**********"
click at [265, 278] on input "text" at bounding box center [411, 277] width 534 height 23
type input "*"
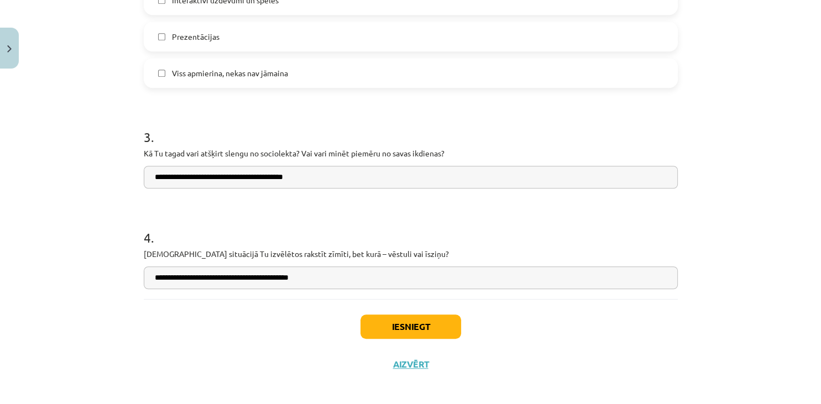
click at [306, 277] on input "**********" at bounding box center [411, 277] width 534 height 23
click at [159, 276] on input "**********" at bounding box center [411, 277] width 534 height 23
type input "**********"
click at [415, 328] on button "Iesniegt" at bounding box center [410, 326] width 101 height 24
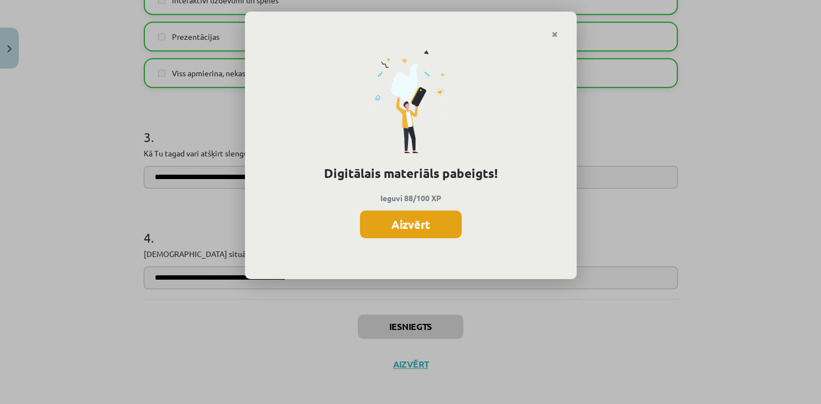
click at [427, 225] on button "Aizvērt" at bounding box center [411, 225] width 102 height 28
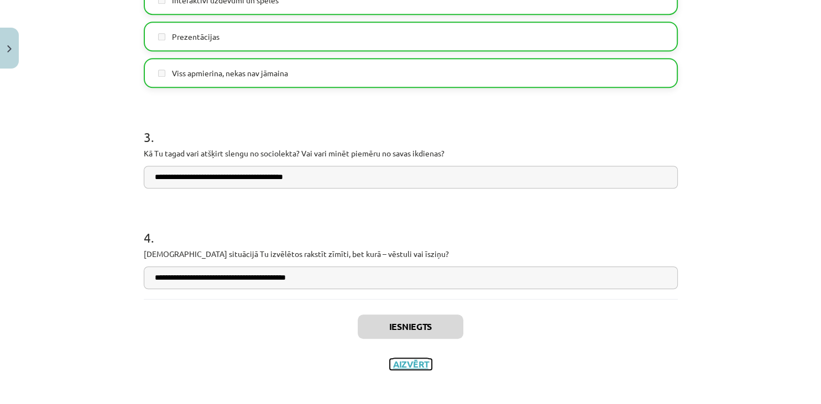
click at [418, 363] on button "Aizvērt" at bounding box center [411, 364] width 42 height 11
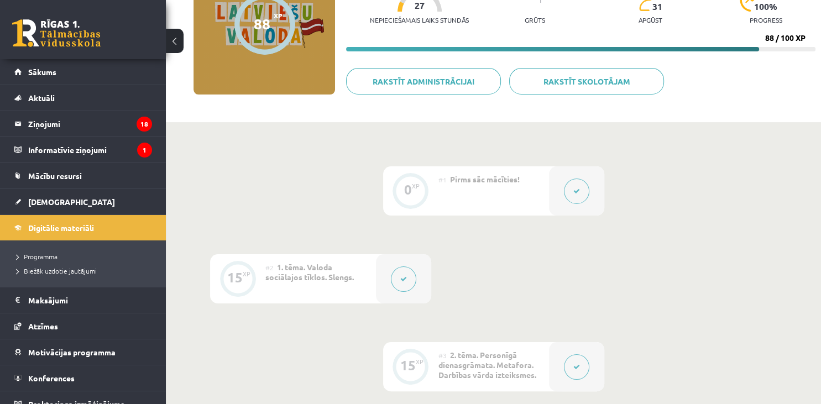
scroll to position [0, 0]
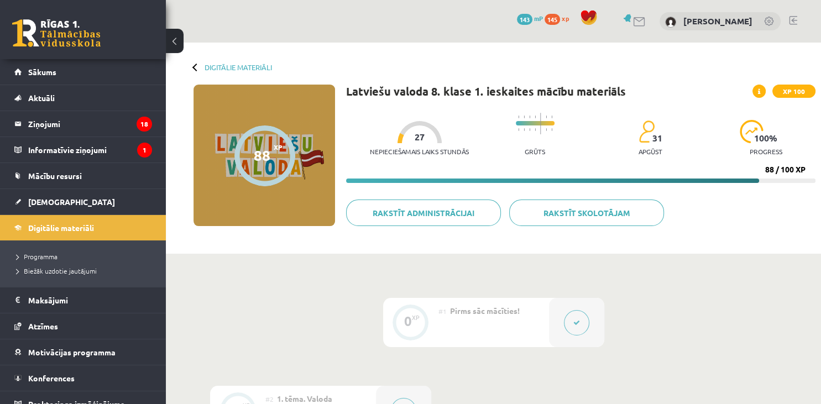
click at [196, 65] on div at bounding box center [196, 67] width 8 height 8
click at [220, 65] on link "Digitālie materiāli" at bounding box center [237, 67] width 67 height 8
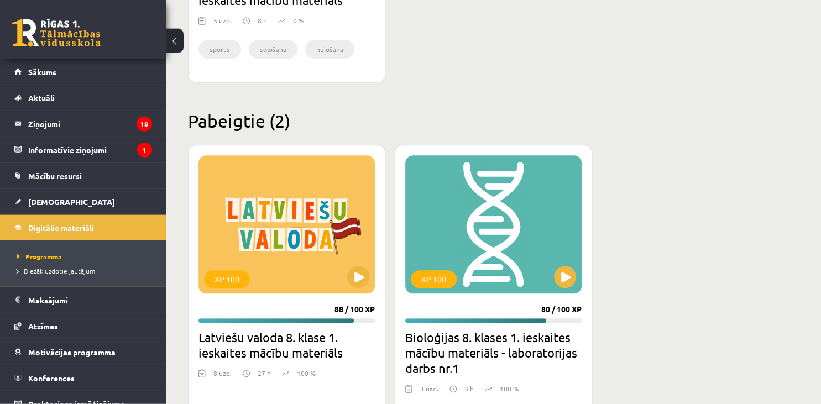
scroll to position [1187, 0]
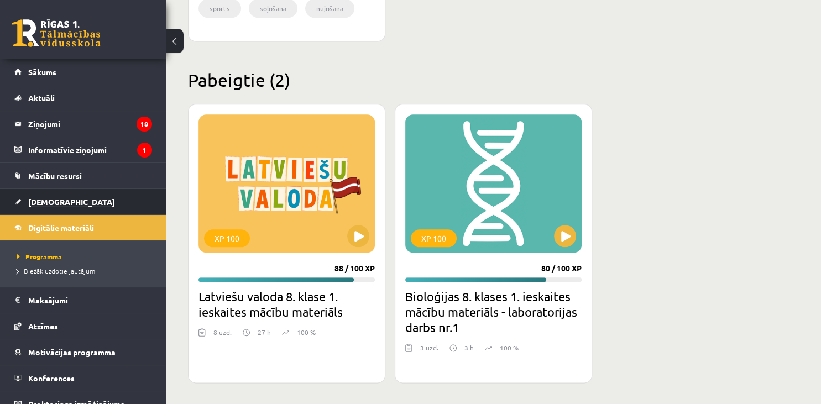
click at [35, 204] on span "[DEMOGRAPHIC_DATA]" at bounding box center [71, 202] width 87 height 10
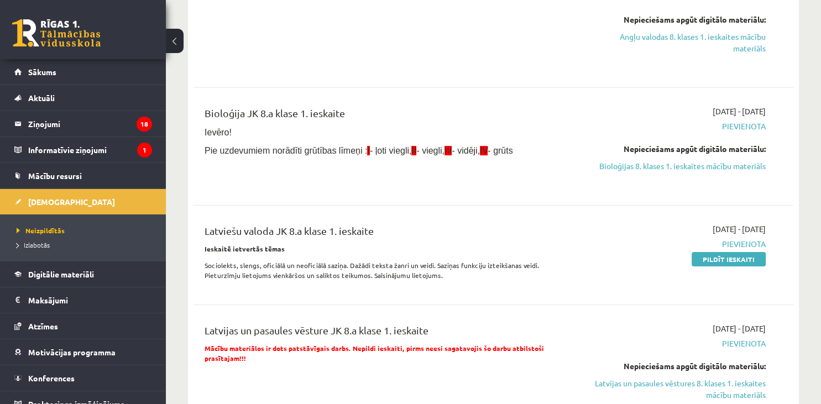
scroll to position [233, 0]
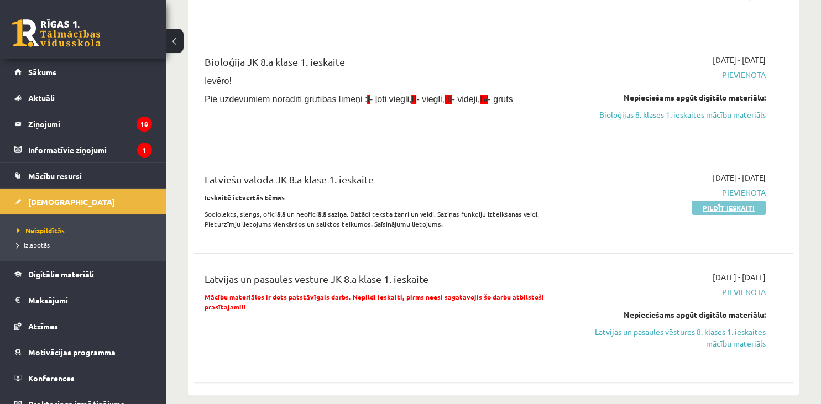
click at [726, 204] on link "Pildīt ieskaiti" at bounding box center [728, 208] width 74 height 14
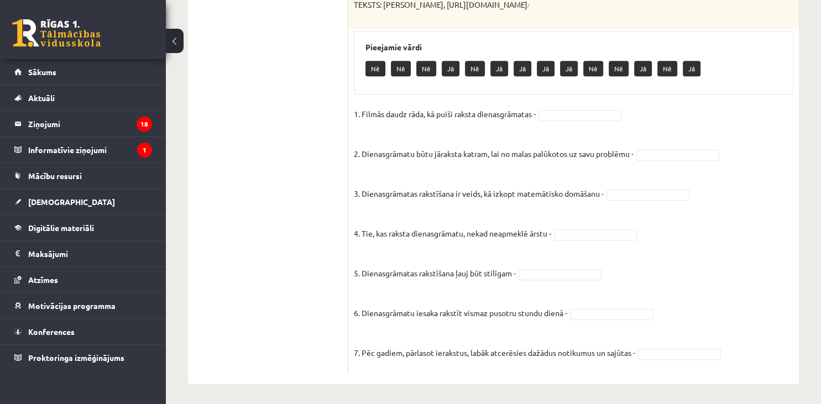
scroll to position [758, 0]
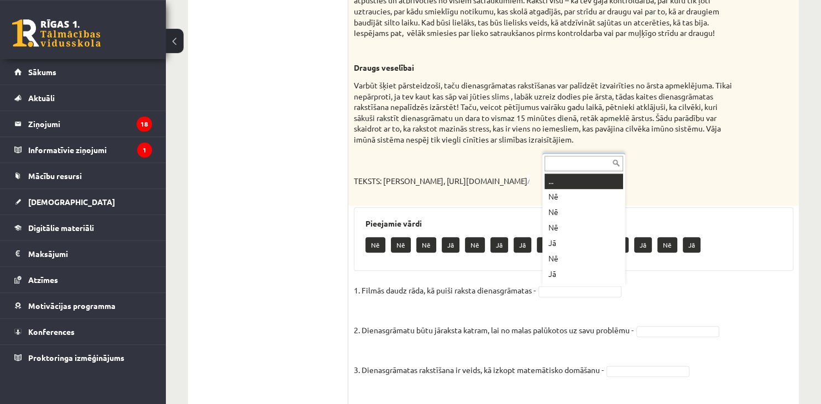
scroll to position [584, 0]
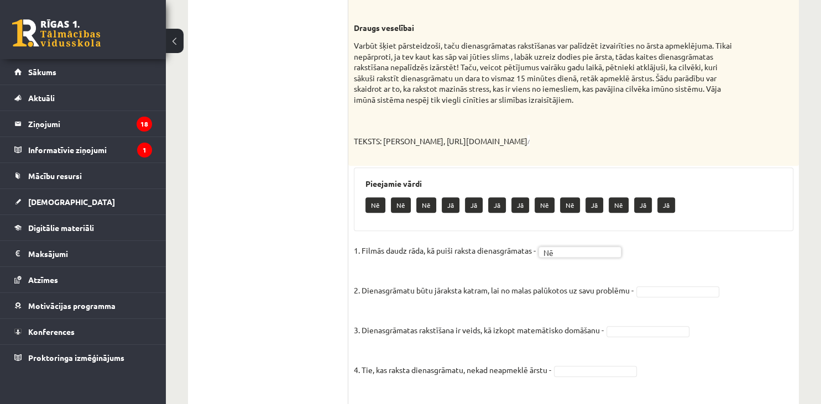
scroll to position [642, 0]
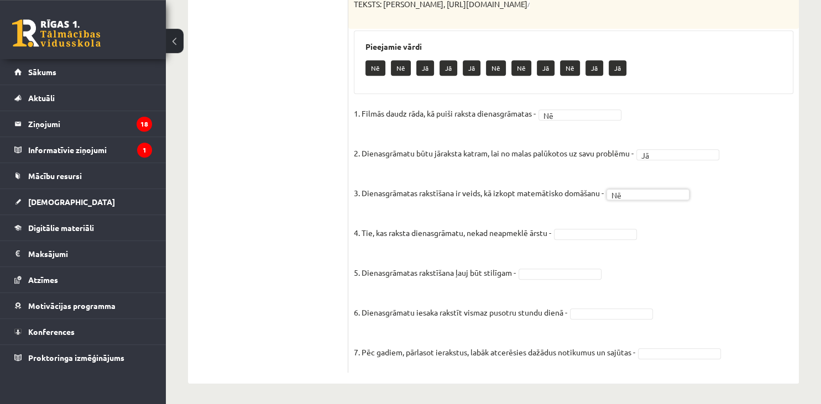
scroll to position [758, 0]
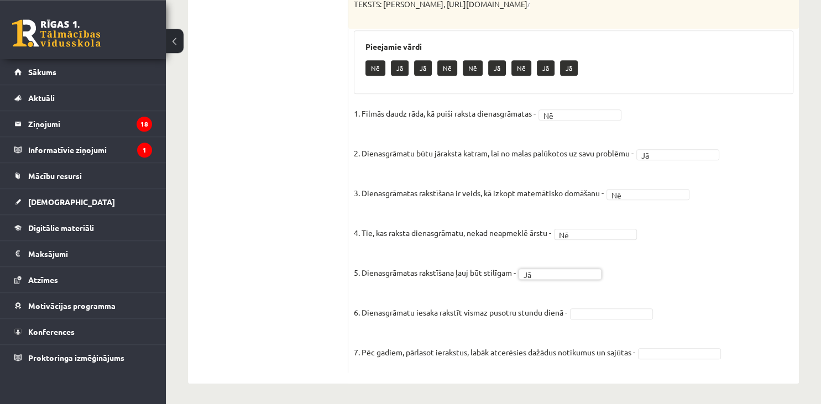
scroll to position [759, 0]
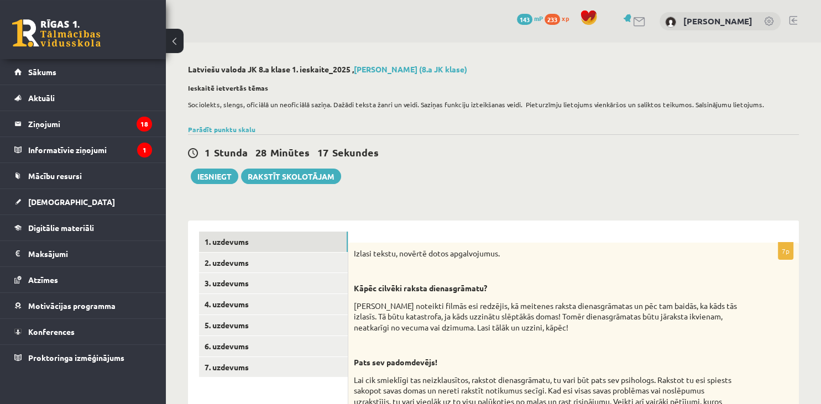
scroll to position [0, 0]
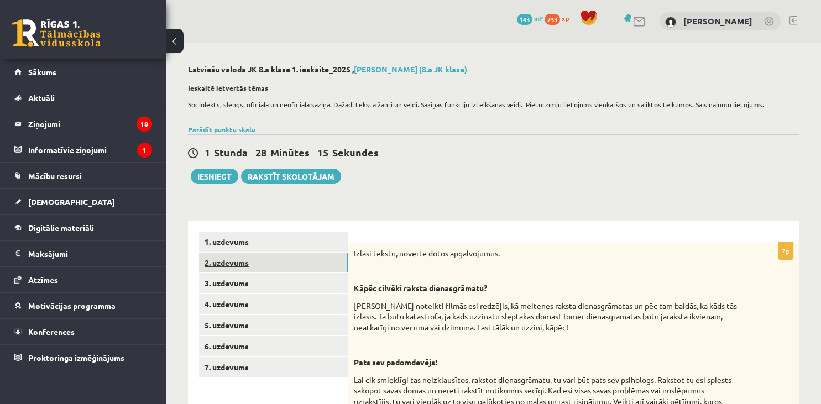
click at [215, 264] on link "2. uzdevums" at bounding box center [273, 263] width 149 height 20
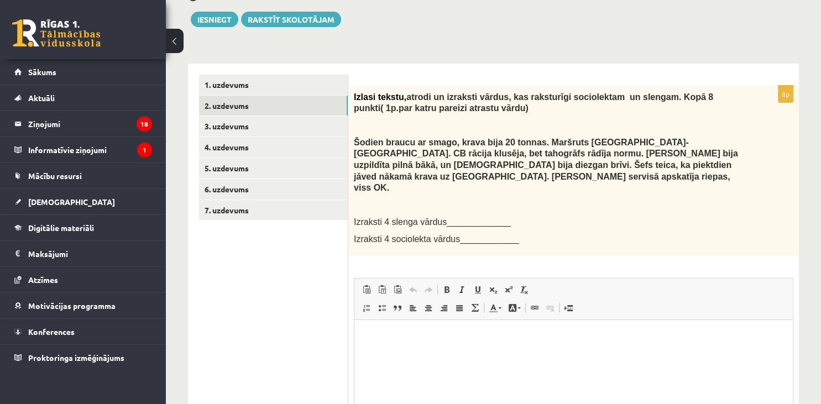
click at [441, 217] on span "Izraksti 4 slenga vārdus_____________" at bounding box center [432, 221] width 157 height 9
click at [431, 354] on html at bounding box center [573, 375] width 438 height 111
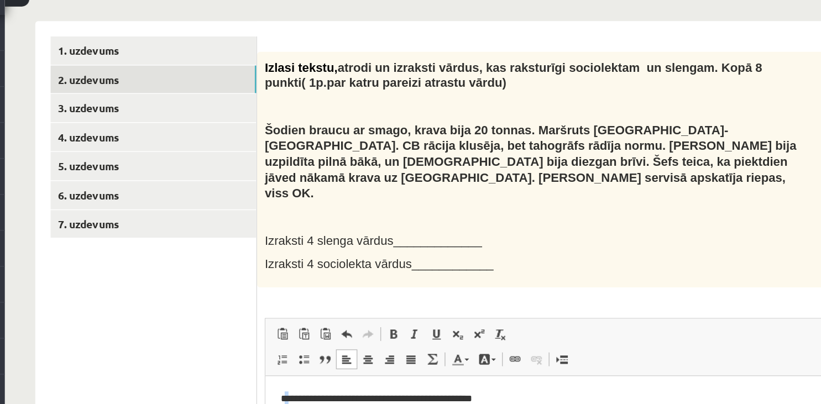
click at [435, 392] on p "**********" at bounding box center [484, 393] width 417 height 12
click at [433, 392] on p "**********" at bounding box center [484, 393] width 417 height 12
drag, startPoint x: 385, startPoint y: 394, endPoint x: 343, endPoint y: 391, distance: 42.1
click at [343, 390] on p "**********" at bounding box center [484, 393] width 417 height 12
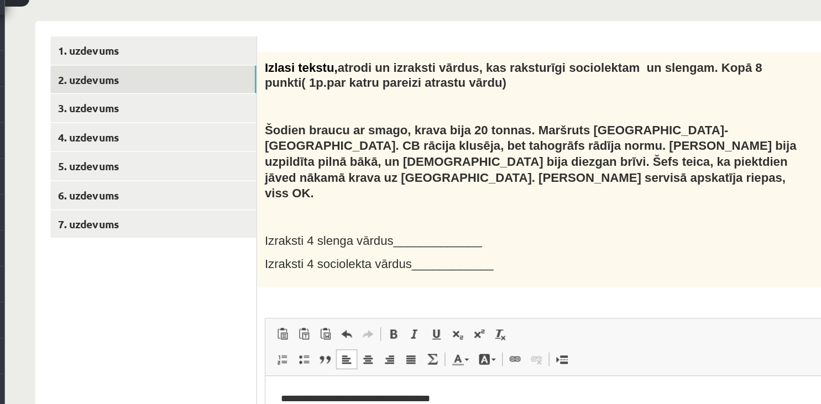
click at [410, 395] on p "**********" at bounding box center [484, 393] width 417 height 12
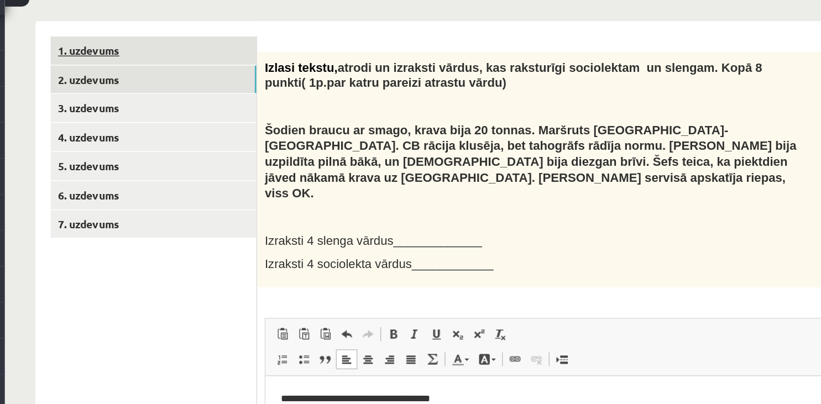
click at [232, 85] on link "1. uzdevums" at bounding box center [273, 85] width 149 height 20
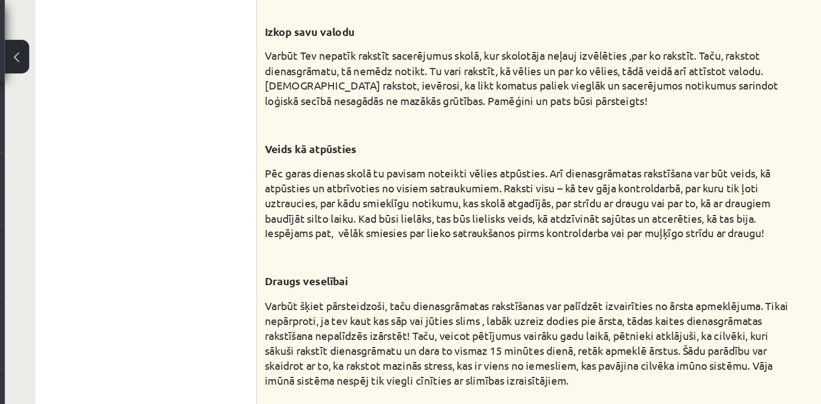
scroll to position [54, 0]
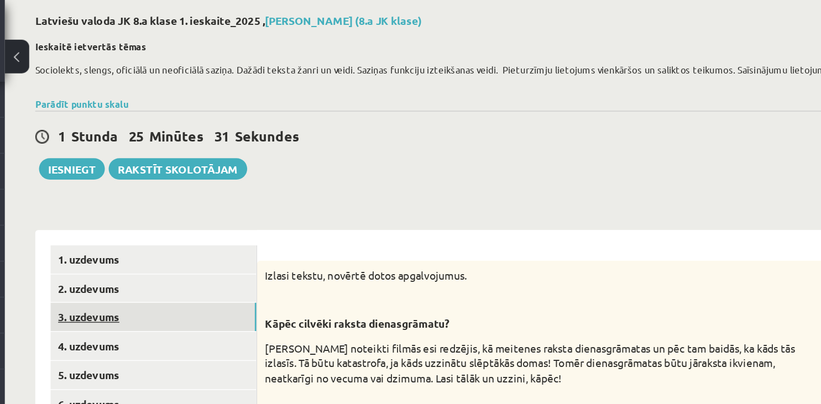
click at [243, 230] on link "3. uzdevums" at bounding box center [273, 229] width 149 height 20
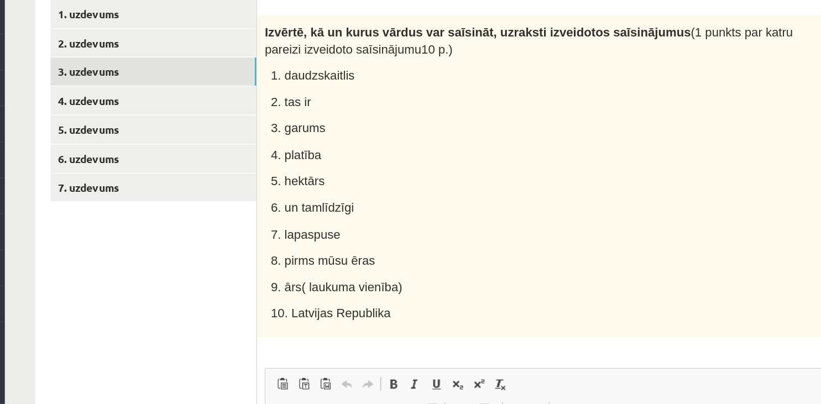
scroll to position [178, 0]
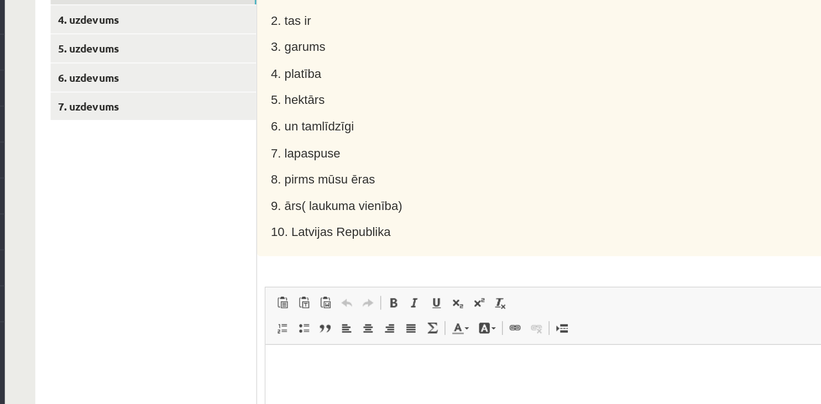
click at [268, 359] on html at bounding box center [484, 400] width 438 height 111
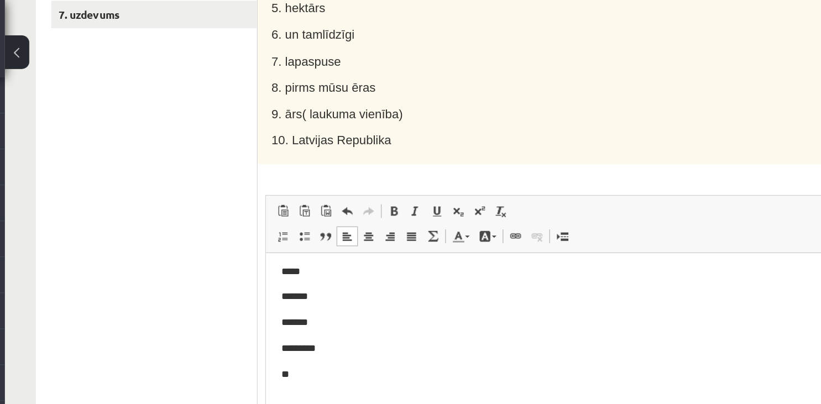
scroll to position [78, 0]
click at [284, 343] on p "**" at bounding box center [484, 341] width 417 height 12
click at [290, 363] on p "***" at bounding box center [484, 359] width 417 height 12
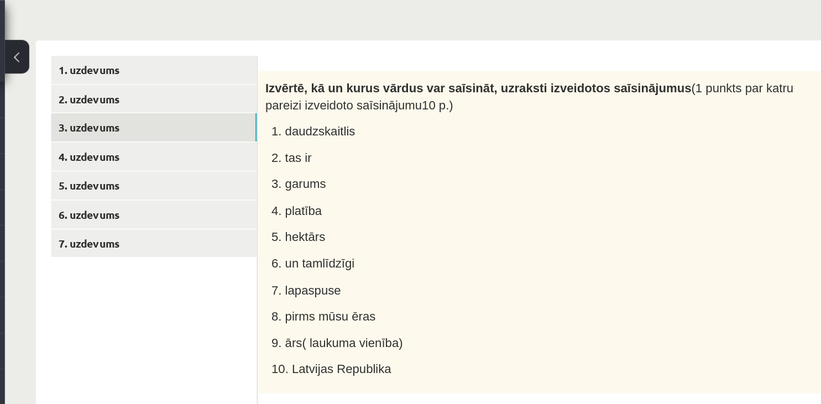
scroll to position [65, 0]
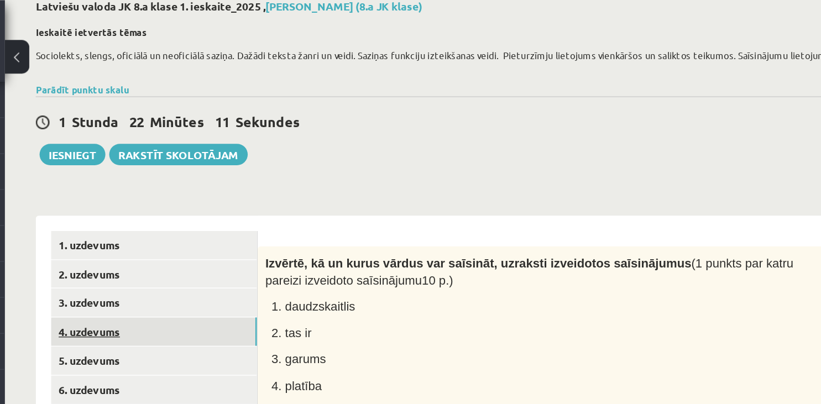
click at [225, 241] on link "4. uzdevums" at bounding box center [273, 239] width 149 height 20
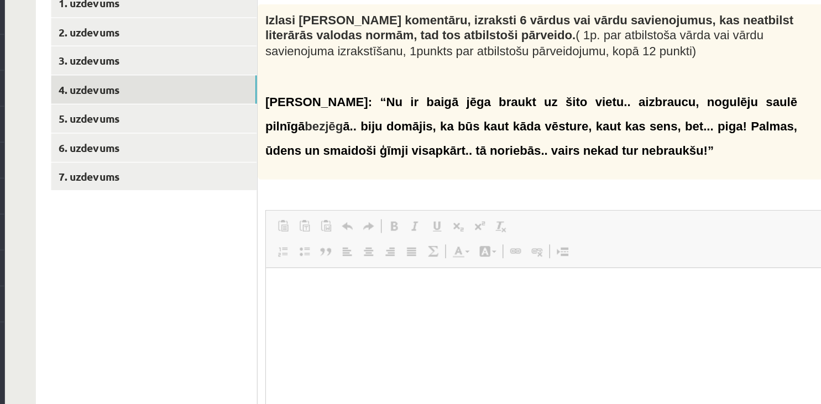
scroll to position [0, 0]
click at [300, 293] on html at bounding box center [484, 323] width 438 height 111
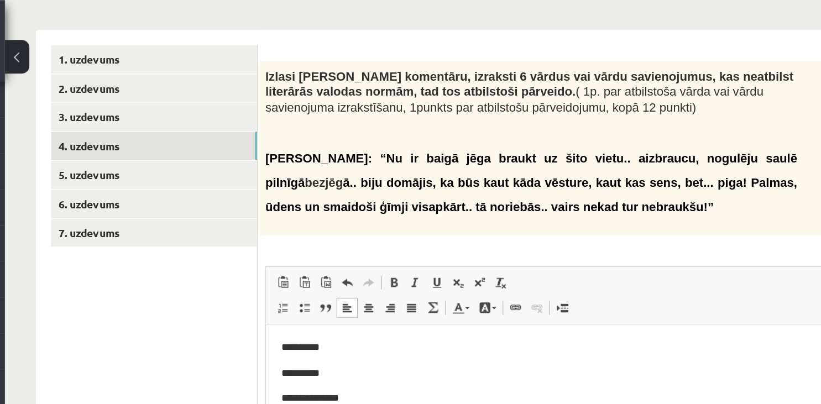
scroll to position [185, 0]
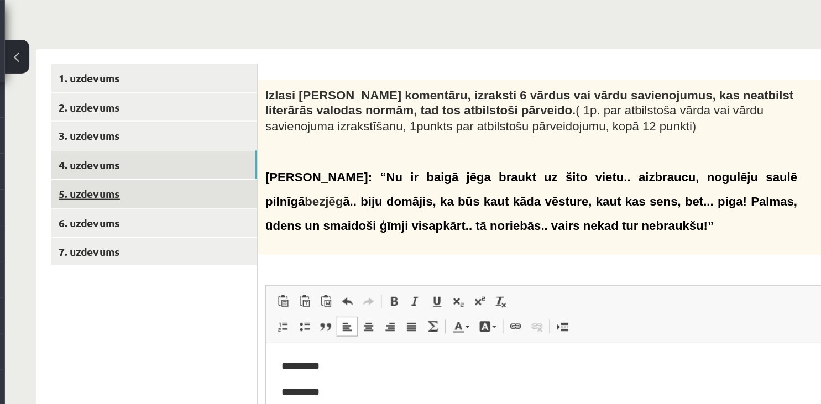
click at [231, 144] on link "5. uzdevums" at bounding box center [273, 140] width 149 height 20
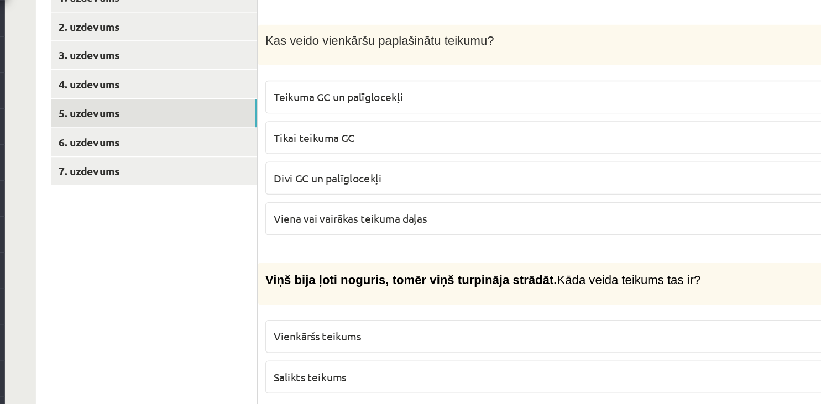
click at [443, 132] on span "Teikuma GC un palīglocekļi" at bounding box center [406, 128] width 93 height 10
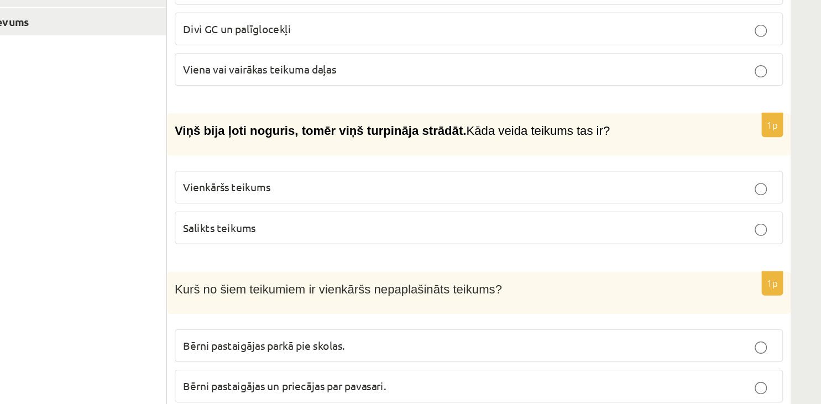
scroll to position [248, 0]
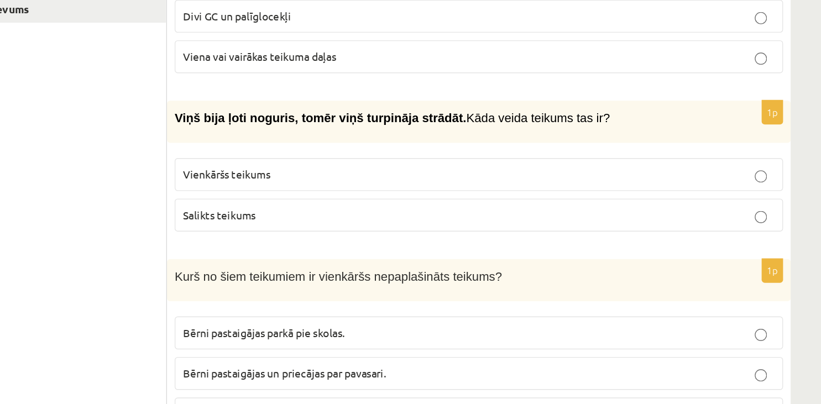
click at [500, 262] on p "Salikts teikums" at bounding box center [573, 268] width 427 height 12
click at [505, 269] on p "Salikts teikums" at bounding box center [573, 268] width 427 height 12
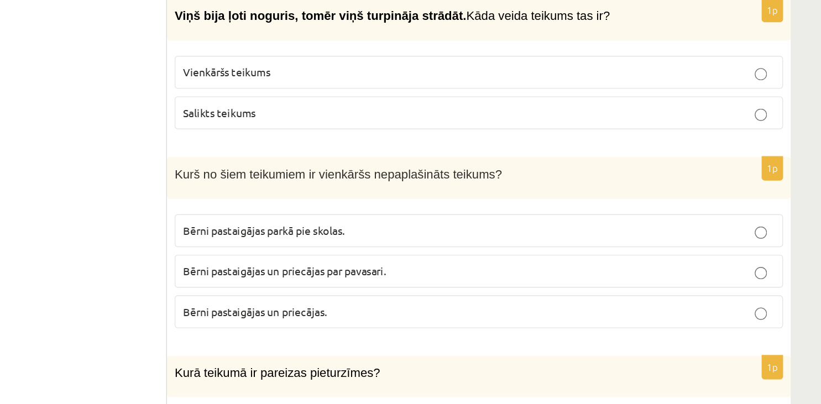
scroll to position [419, 0]
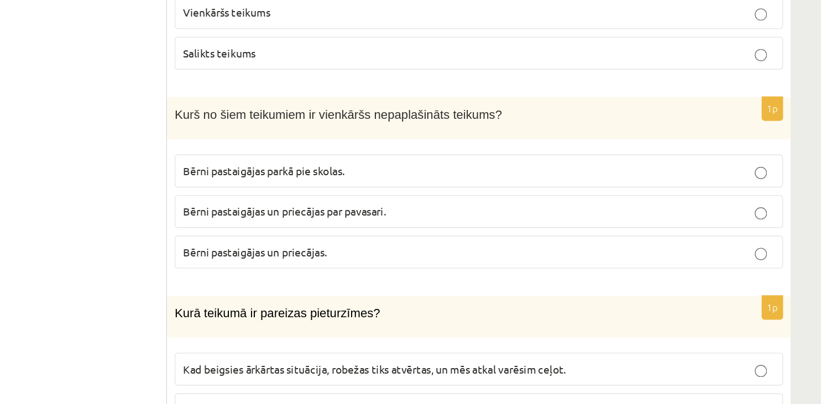
click at [455, 239] on span "Bērni pastaigājas un priecājas." at bounding box center [412, 240] width 104 height 10
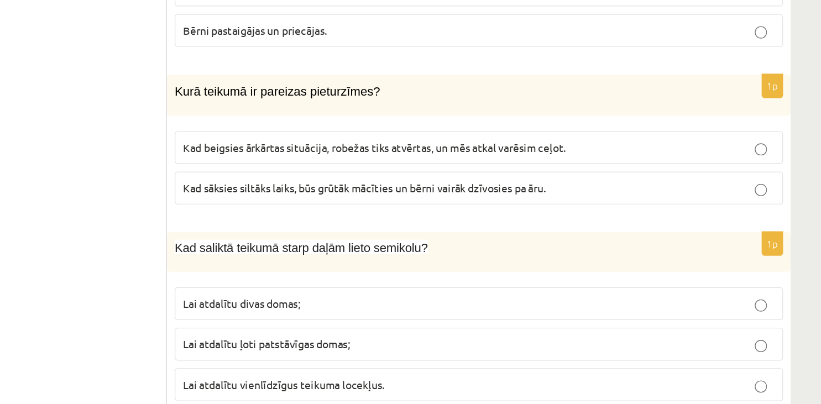
scroll to position [540, 0]
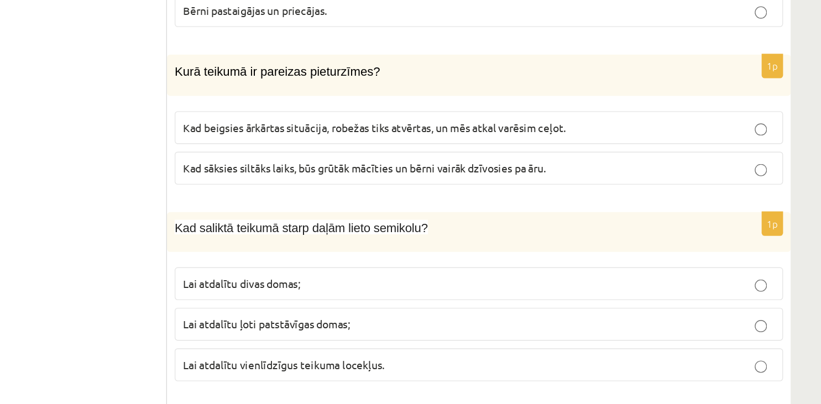
click at [516, 231] on span "Kad sāksies siltāks laiks, būs grūtāk mācīties un bērni vairāk dzīvosies pa āru." at bounding box center [491, 233] width 262 height 10
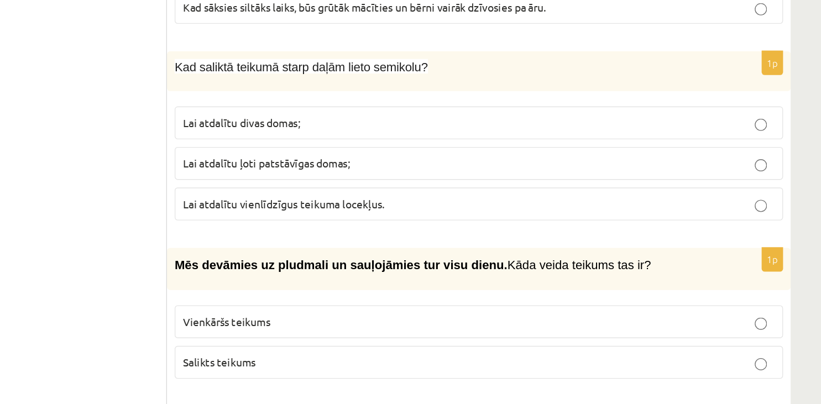
scroll to position [657, 0]
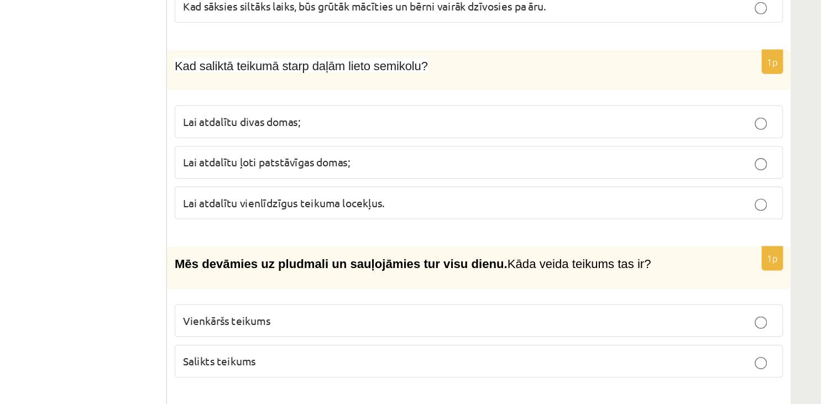
click at [482, 225] on p "Lai atdalītu ļoti patstāvīgas domas;" at bounding box center [573, 230] width 427 height 12
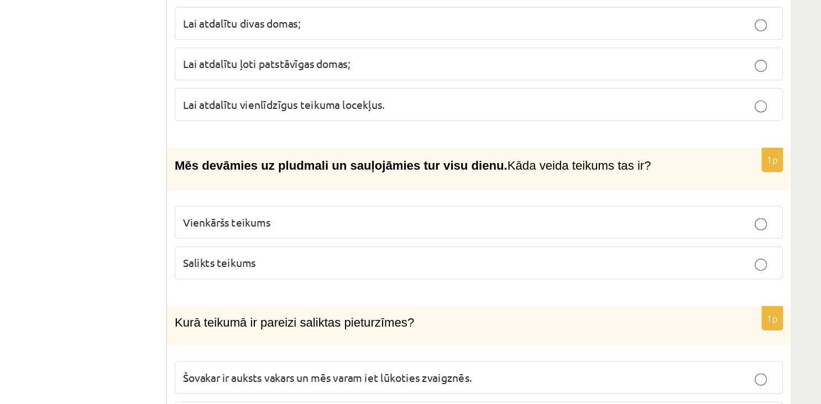
scroll to position [774, 0]
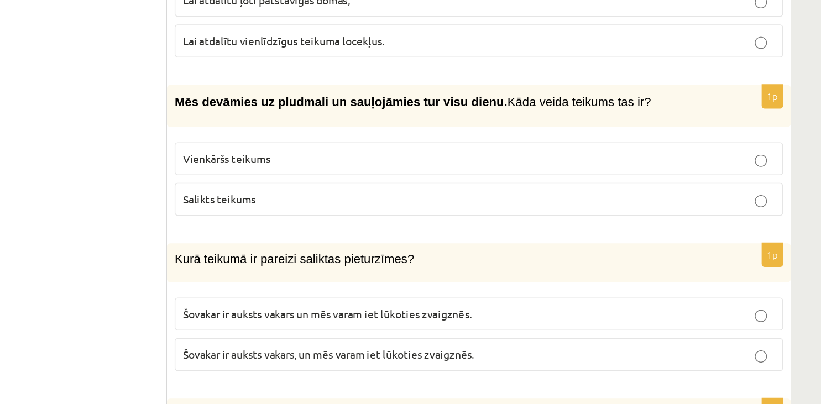
click at [489, 228] on p "Vienkāršs teikums" at bounding box center [573, 227] width 427 height 12
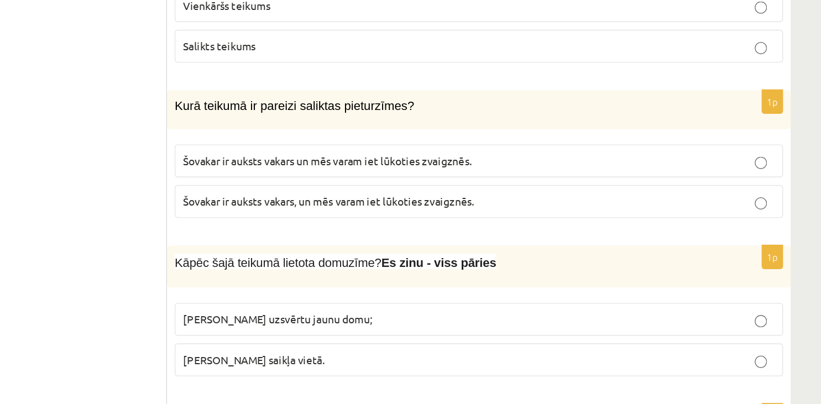
scroll to position [890, 0]
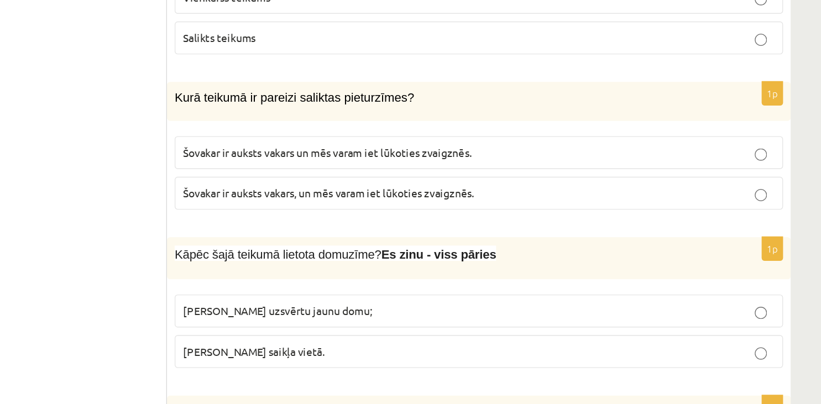
click at [496, 246] on span "Šovakar ir auksts vakars, un mēs varam iet lūkoties zvaigznēs." at bounding box center [465, 251] width 210 height 10
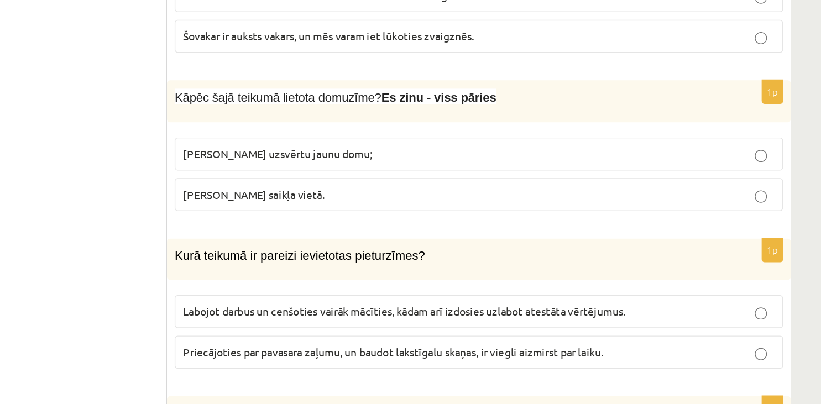
scroll to position [1007, 0]
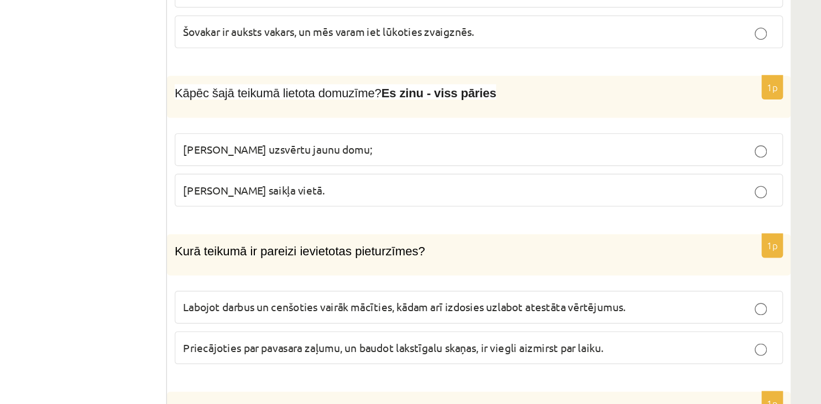
click at [417, 244] on span "Izlaista saikļa vietā." at bounding box center [411, 249] width 102 height 10
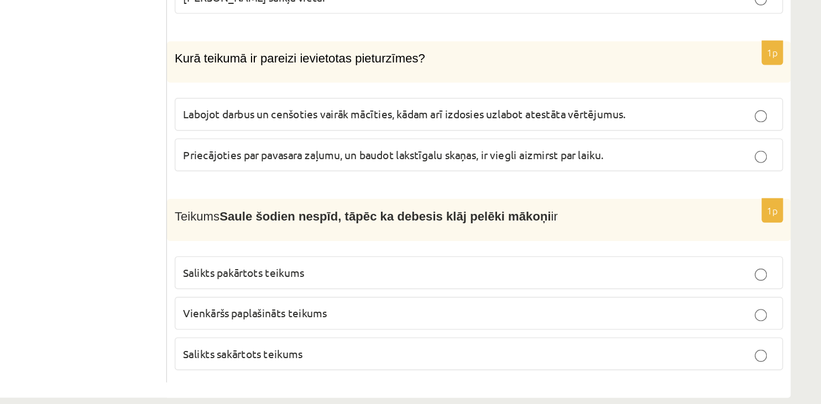
scroll to position [1156, 0]
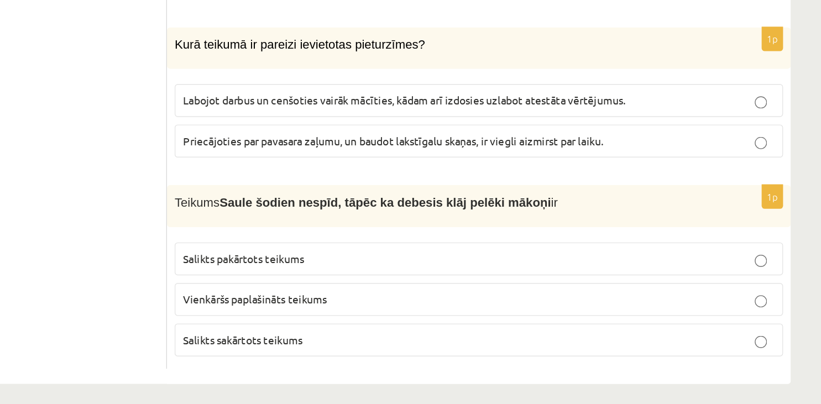
click at [553, 179] on p "Labojot darbus un cenšoties vairāk mācīties, kādam arī izdosies uzlabot atestāt…" at bounding box center [573, 185] width 427 height 12
click at [458, 293] on p "Salikts pakārtots teikums" at bounding box center [573, 299] width 427 height 12
click at [453, 326] on p "Vienkāršs paplašināts teikums" at bounding box center [573, 329] width 427 height 12
click at [450, 305] on fieldset "Salikts pakārtots teikums Vienkāršs paplašināts teikums Salikts sakārtots teiku…" at bounding box center [573, 327] width 439 height 91
click at [460, 293] on p "Salikts pakārtots teikums" at bounding box center [573, 299] width 427 height 12
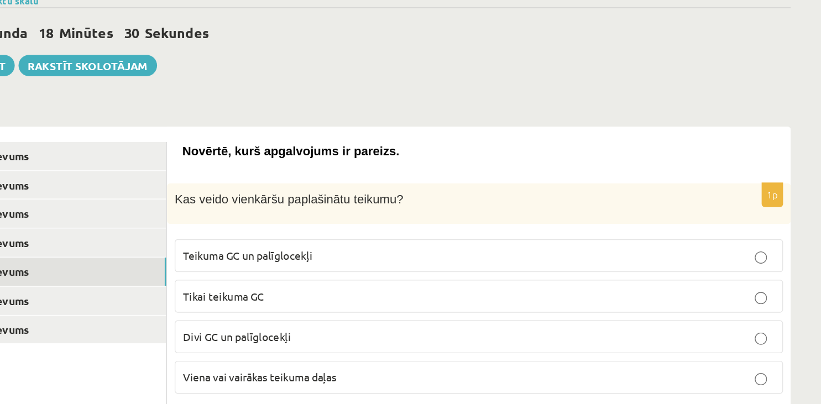
scroll to position [62, 0]
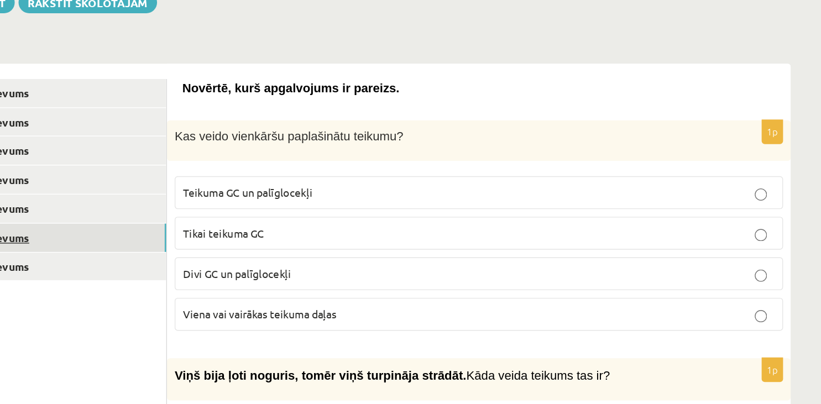
click at [234, 282] on link "6. uzdevums" at bounding box center [273, 284] width 149 height 20
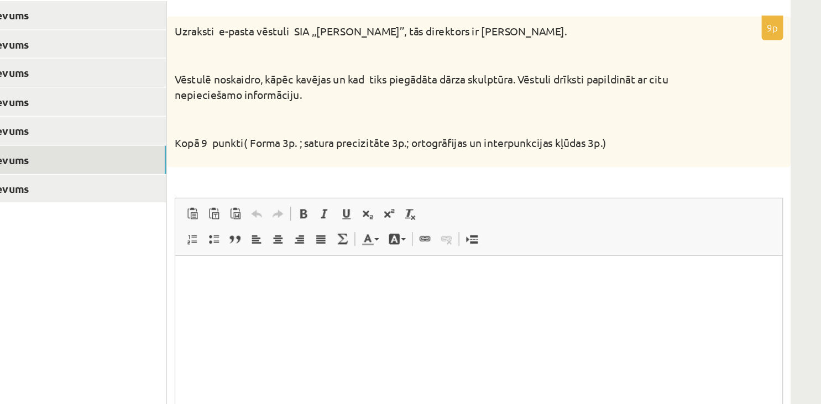
scroll to position [0, 0]
click at [218, 286] on html at bounding box center [394, 310] width 438 height 111
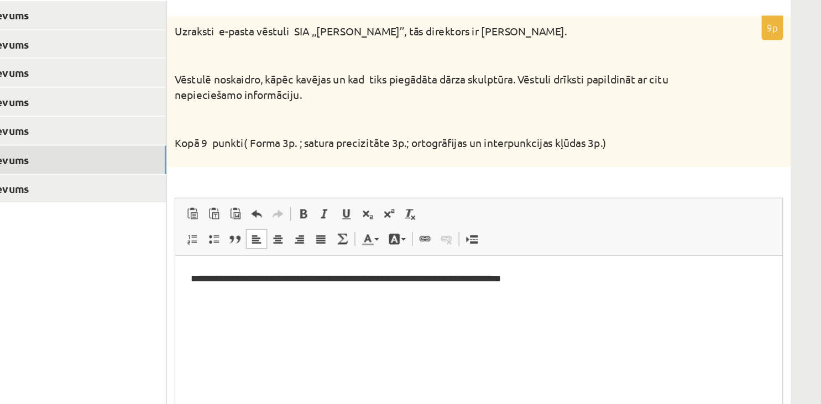
click at [417, 270] on p "**********" at bounding box center [394, 272] width 417 height 12
click at [459, 274] on p "**********" at bounding box center [394, 272] width 417 height 12
click at [195, 284] on p "**********" at bounding box center [394, 277] width 417 height 23
click at [218, 284] on p "**********" at bounding box center [394, 277] width 417 height 23
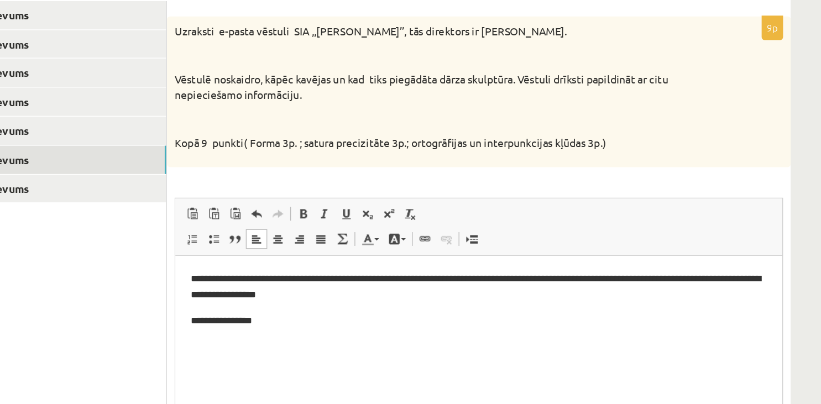
click at [426, 271] on p "**********" at bounding box center [394, 277] width 417 height 23
click at [390, 309] on html "**********" at bounding box center [394, 310] width 438 height 111
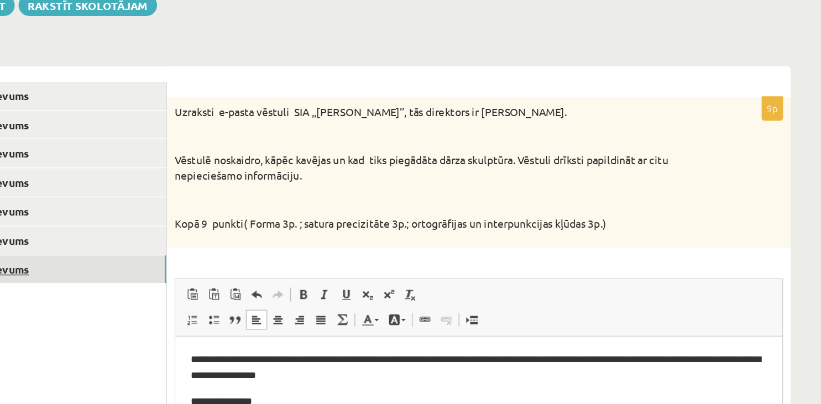
click at [233, 243] on link "7. uzdevums" at bounding box center [273, 248] width 149 height 20
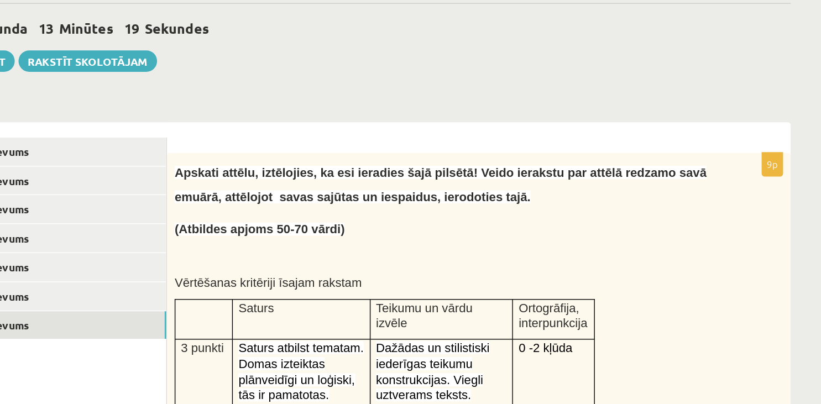
scroll to position [116, 0]
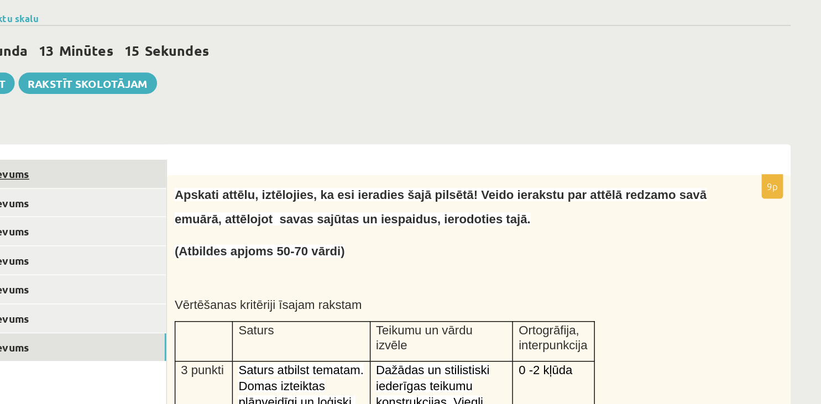
click at [232, 127] on link "1. uzdevums" at bounding box center [273, 126] width 149 height 20
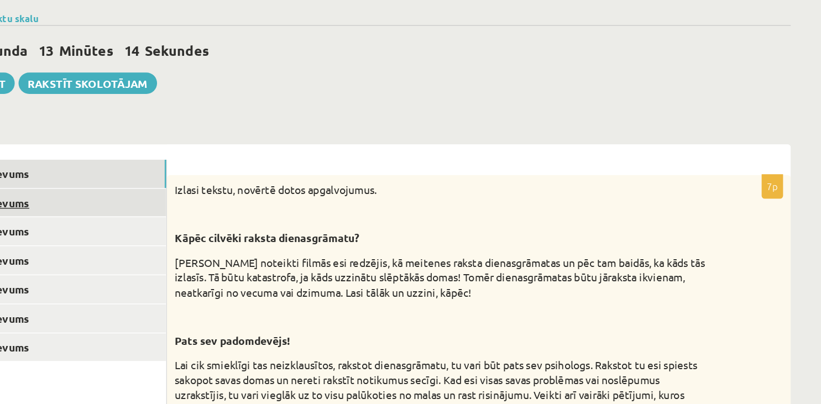
click at [237, 147] on link "2. uzdevums" at bounding box center [273, 147] width 149 height 20
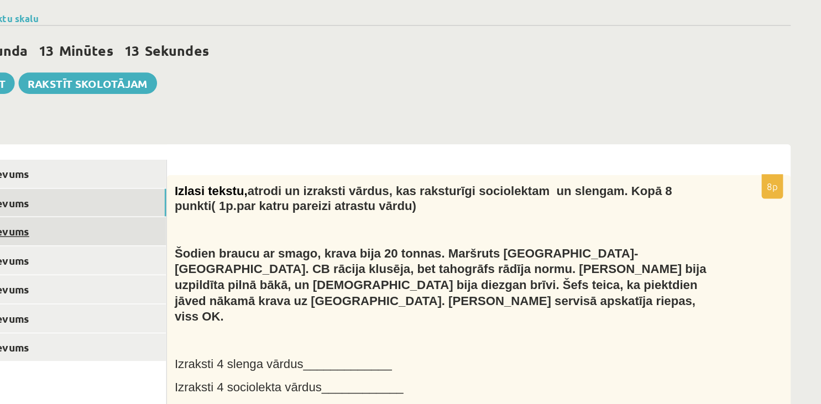
scroll to position [0, 0]
click at [239, 166] on link "3. uzdevums" at bounding box center [273, 167] width 149 height 20
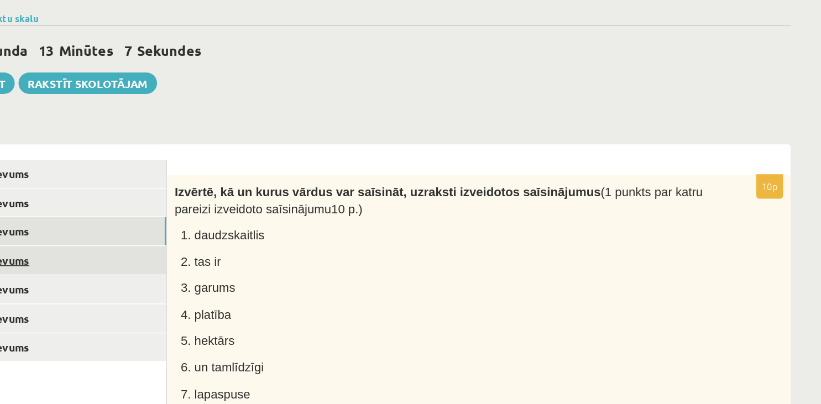
click at [233, 186] on link "4. uzdevums" at bounding box center [273, 188] width 149 height 20
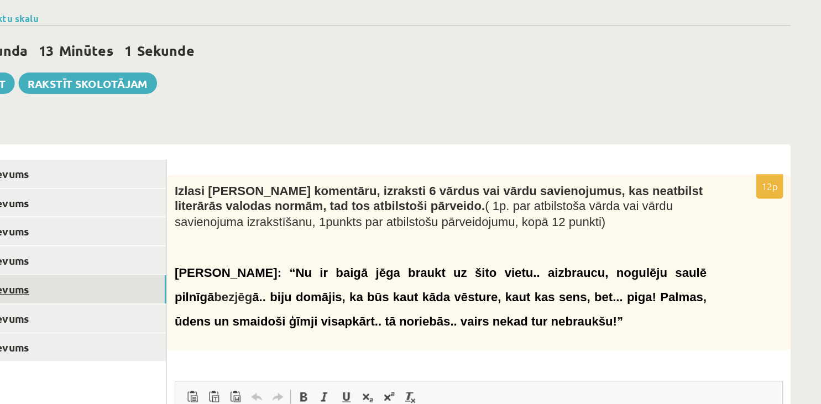
click at [234, 207] on link "5. uzdevums" at bounding box center [273, 209] width 149 height 20
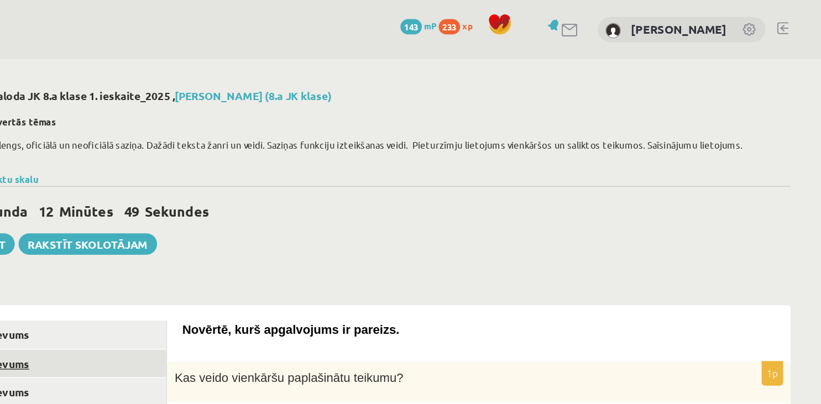
scroll to position [62, 0]
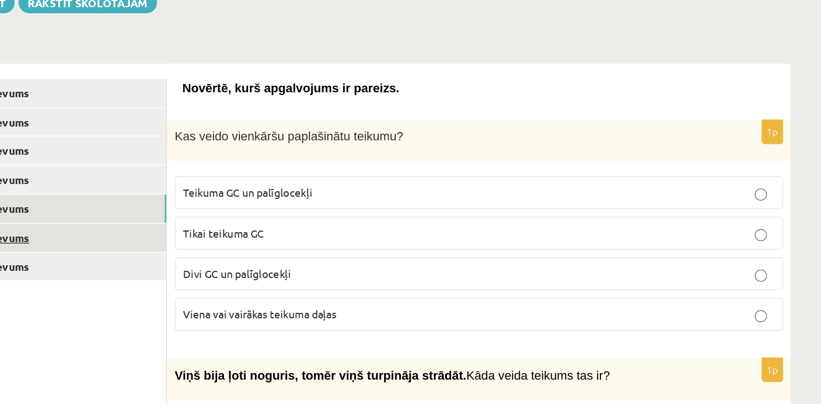
click at [250, 282] on link "6. uzdevums" at bounding box center [273, 284] width 149 height 20
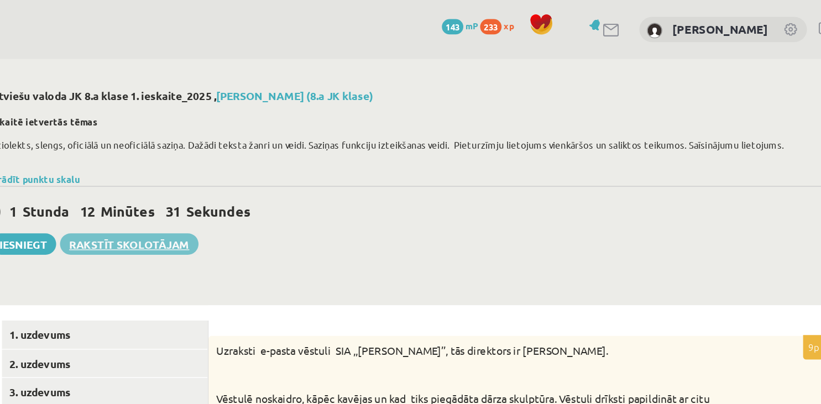
scroll to position [0, 0]
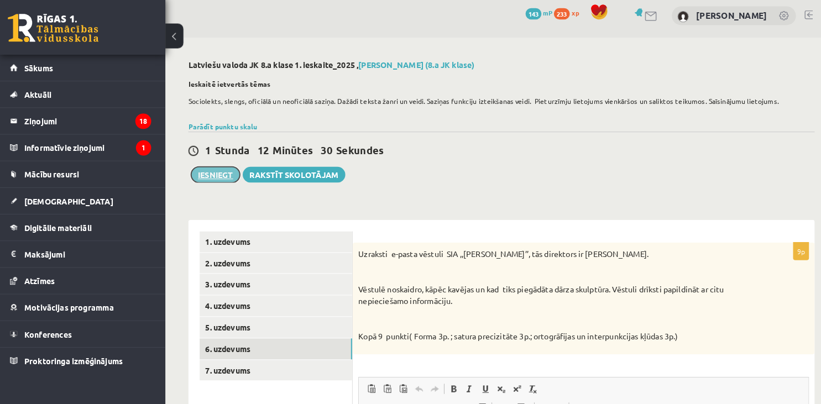
click at [213, 175] on button "Iesniegt" at bounding box center [215, 176] width 48 height 15
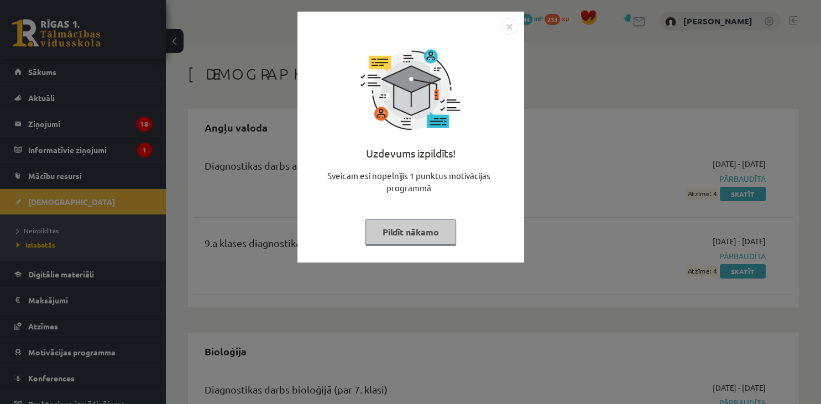
click at [431, 238] on button "Pildīt nākamo" at bounding box center [410, 231] width 91 height 25
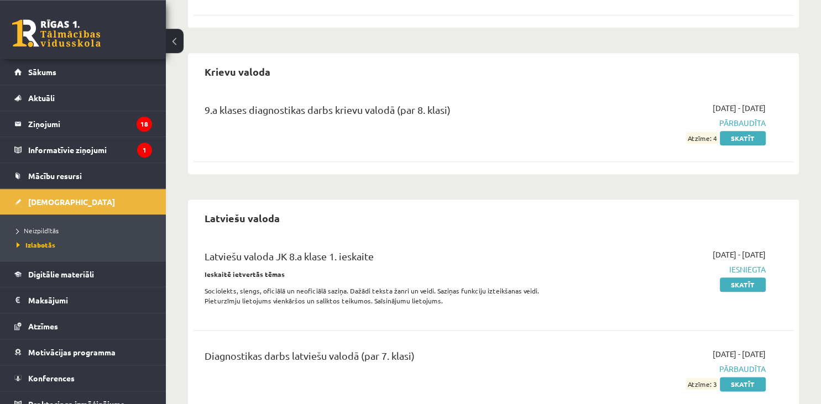
scroll to position [1225, 0]
